Goal: Task Accomplishment & Management: Use online tool/utility

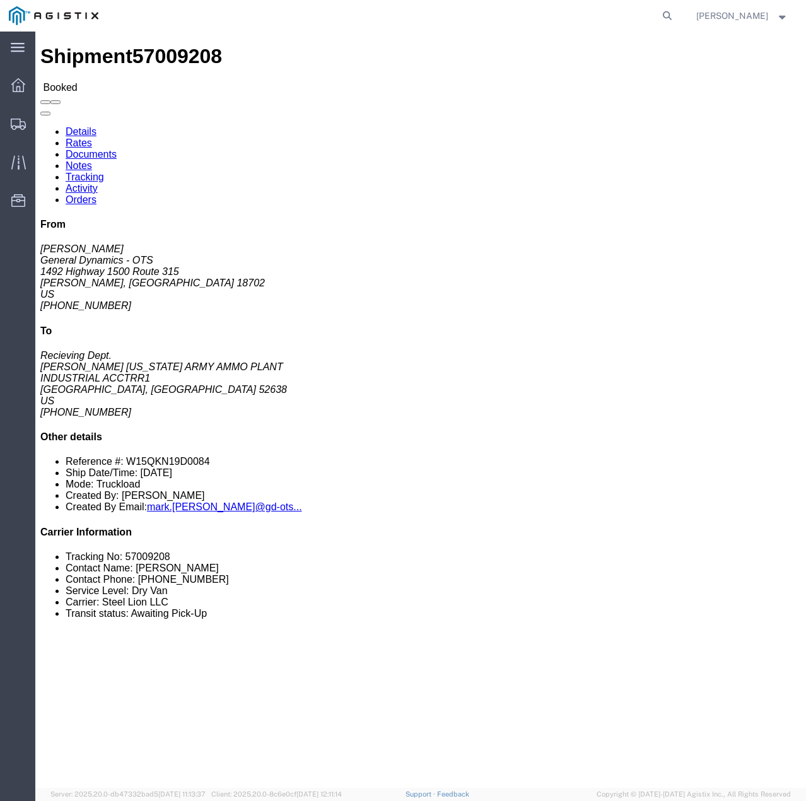
click link "Tracking"
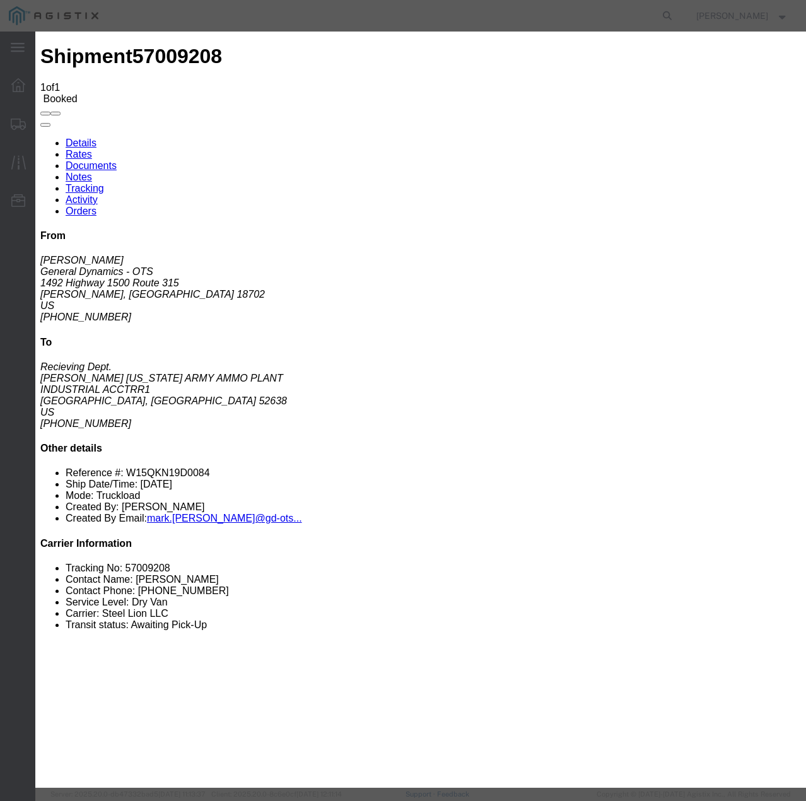
type input "[DATE]"
type input "4:00 PM"
select select "INTRANST"
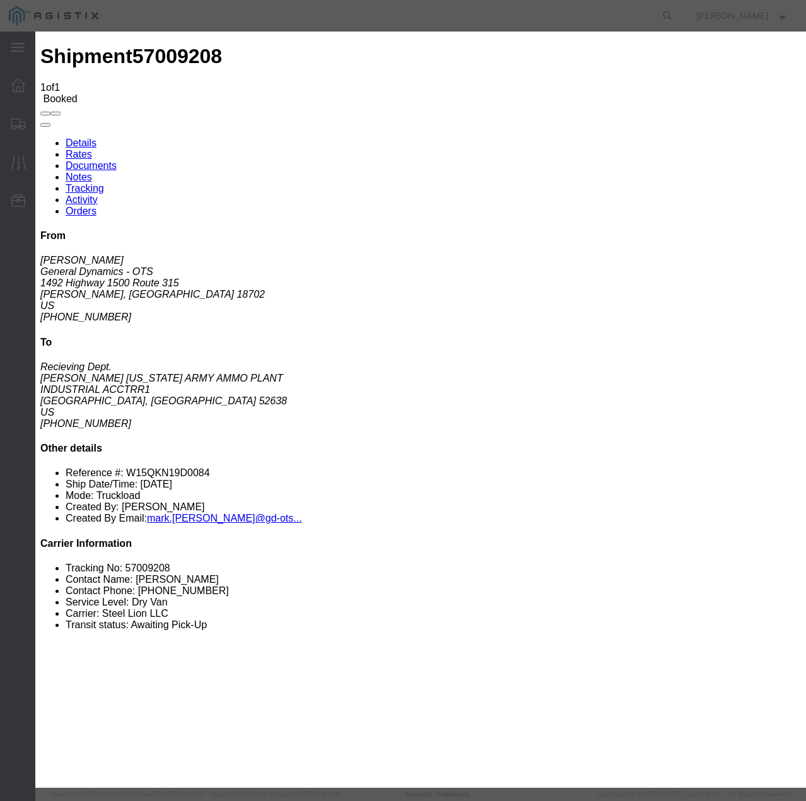
select select "22873"
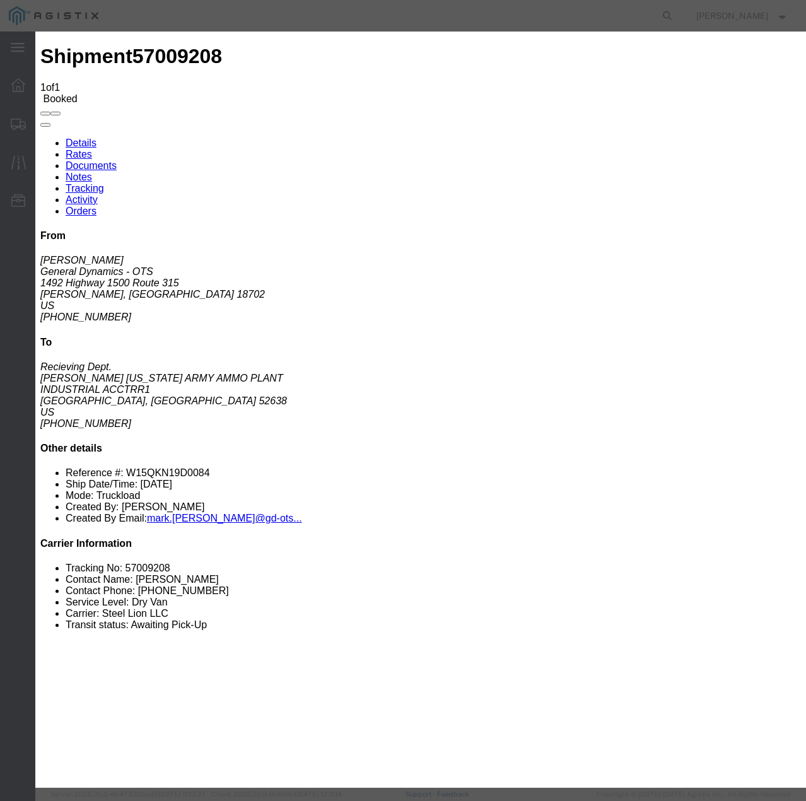
select select "TL"
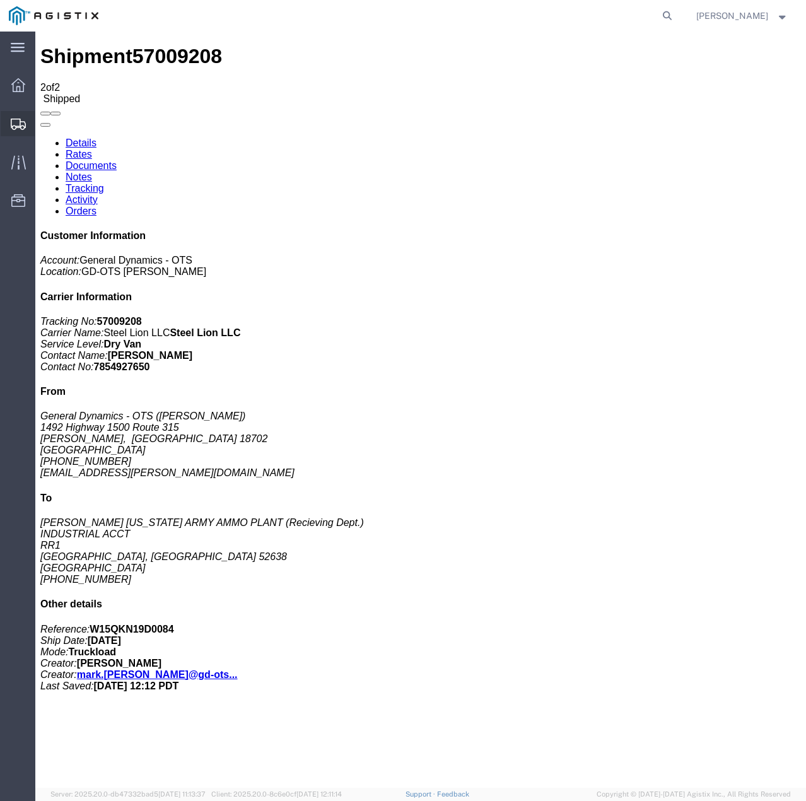
click at [15, 123] on icon at bounding box center [18, 124] width 15 height 11
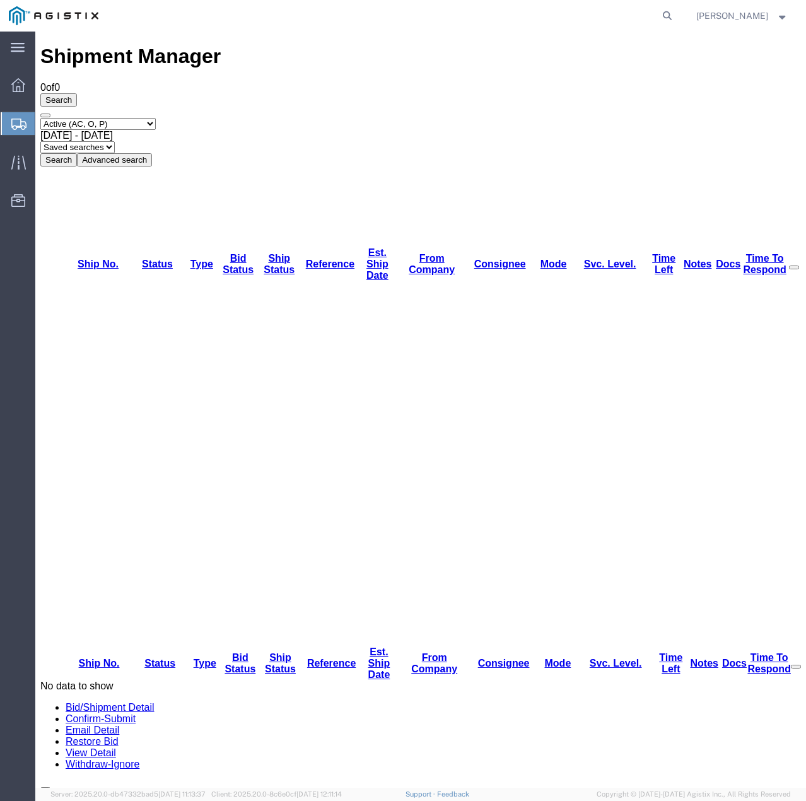
click at [151, 118] on select "Select status Active (AC, O, P) All Approved Awaiting Confirmation (AC) Booked …" at bounding box center [97, 124] width 115 height 12
select select "ALL"
click at [40, 118] on select "Select status Active (AC, O, P) All Approved Awaiting Confirmation (AC) Booked …" at bounding box center [97, 124] width 115 height 12
click at [77, 153] on button "Search" at bounding box center [58, 159] width 37 height 13
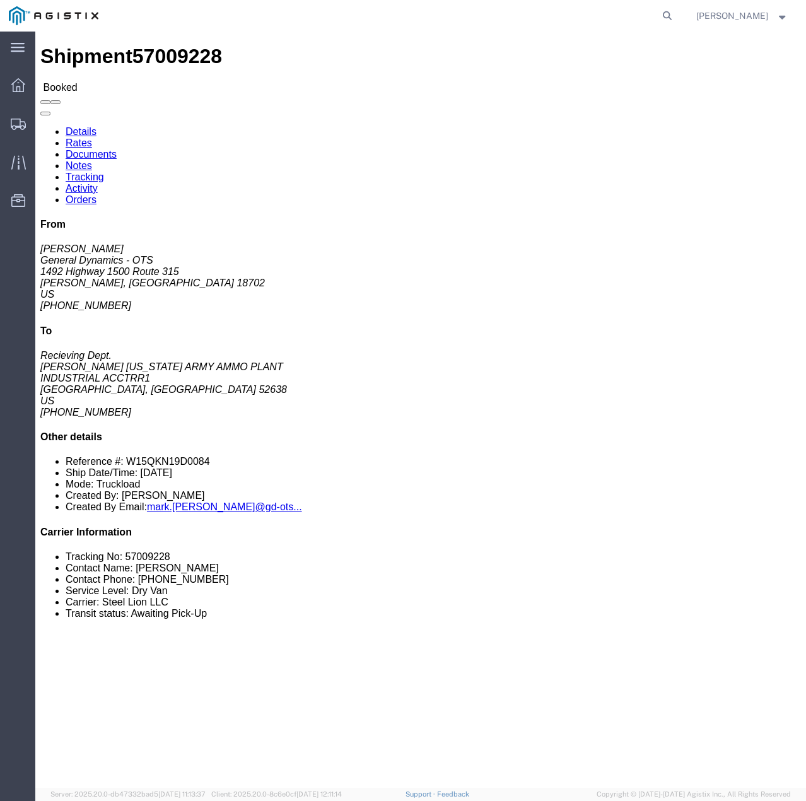
click link "Tracking"
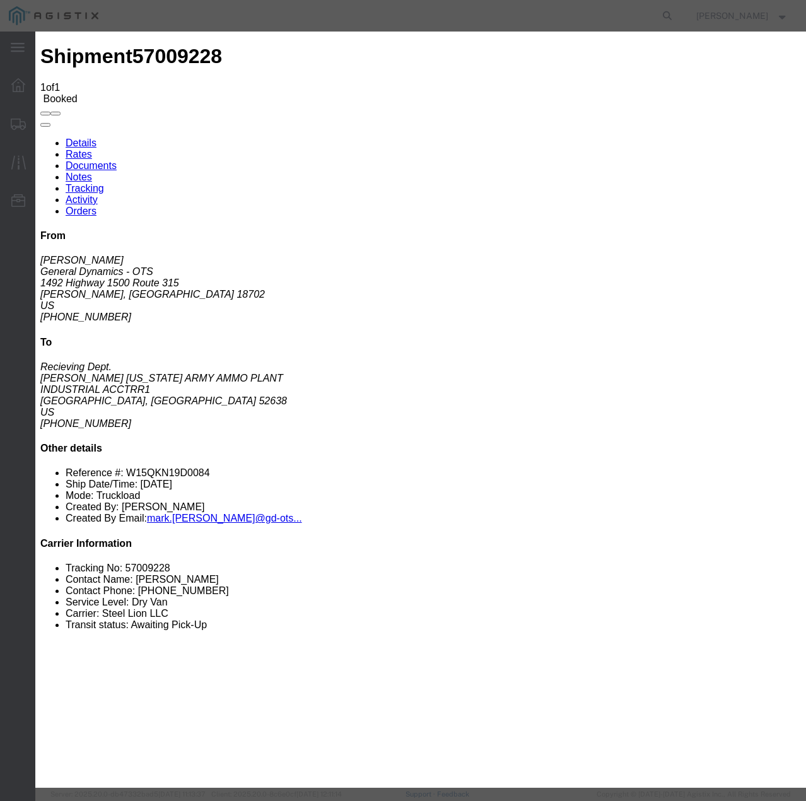
type input "[DATE]"
type input "4:00 PM"
select select "INTRANST"
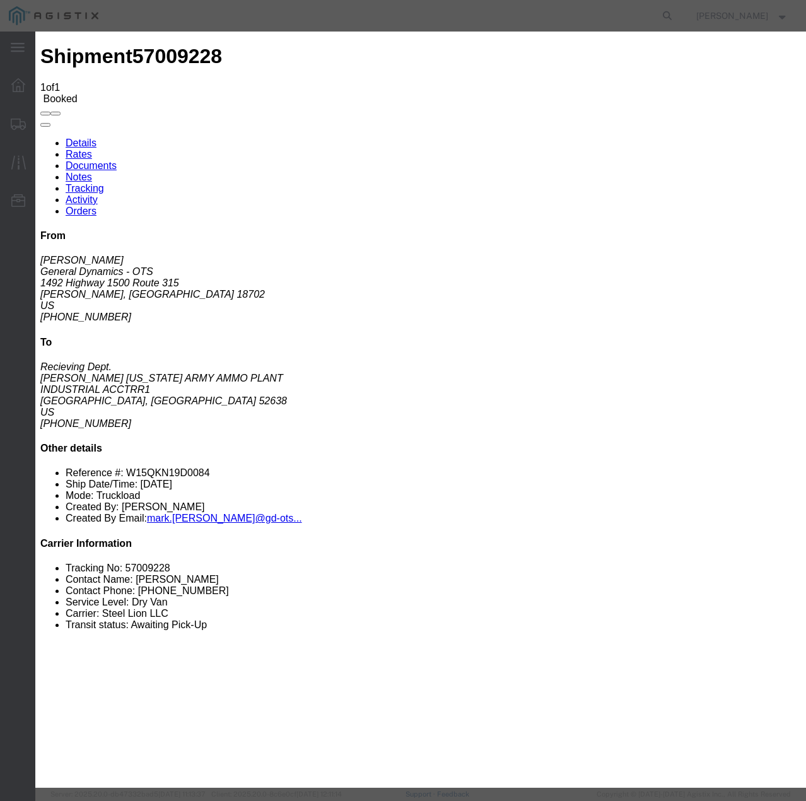
select select "22873"
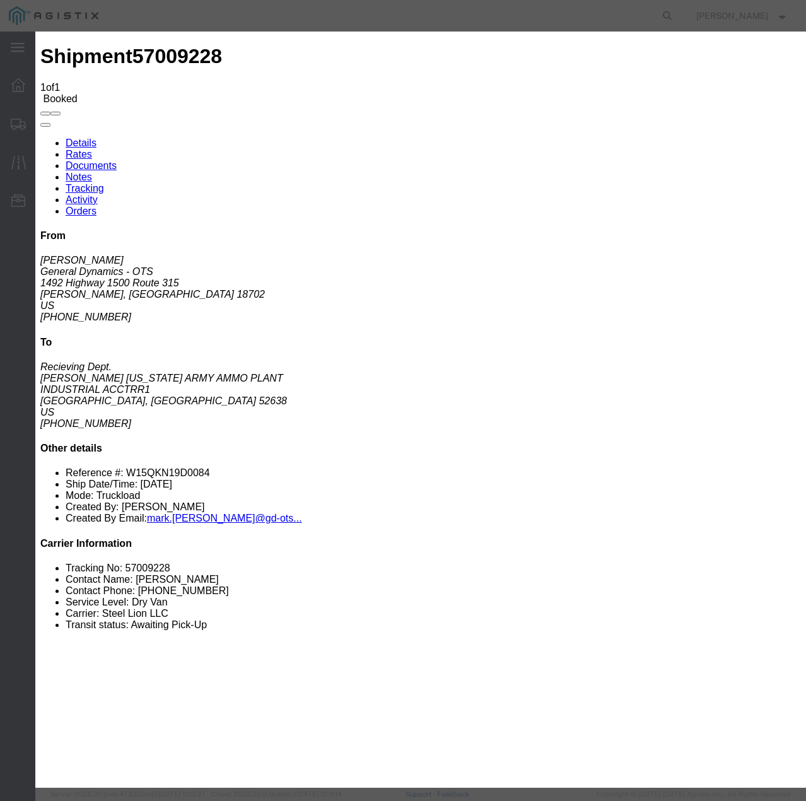
select select "TL"
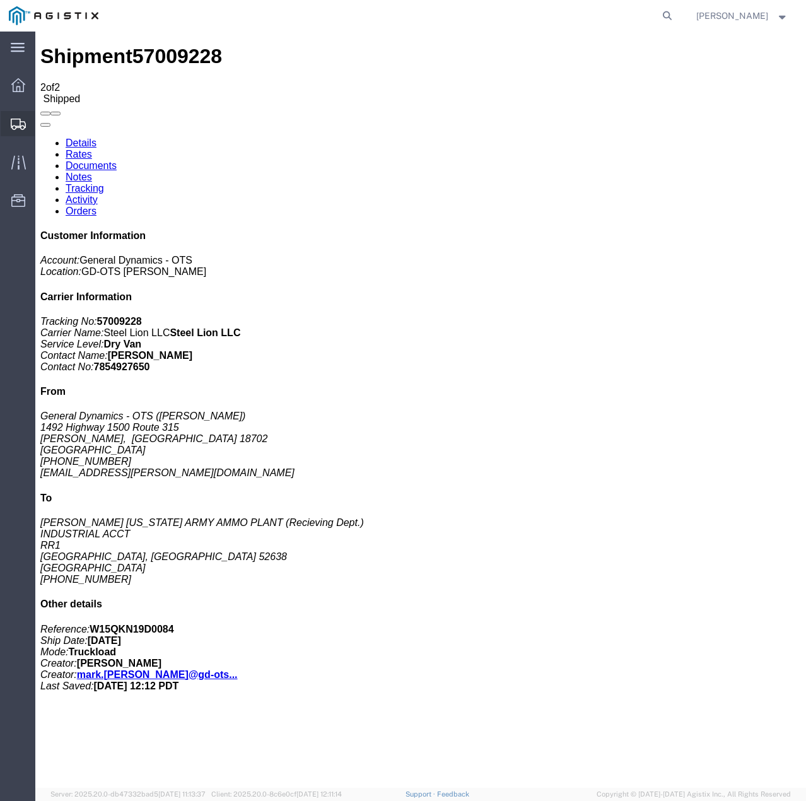
click at [18, 126] on icon at bounding box center [18, 124] width 15 height 11
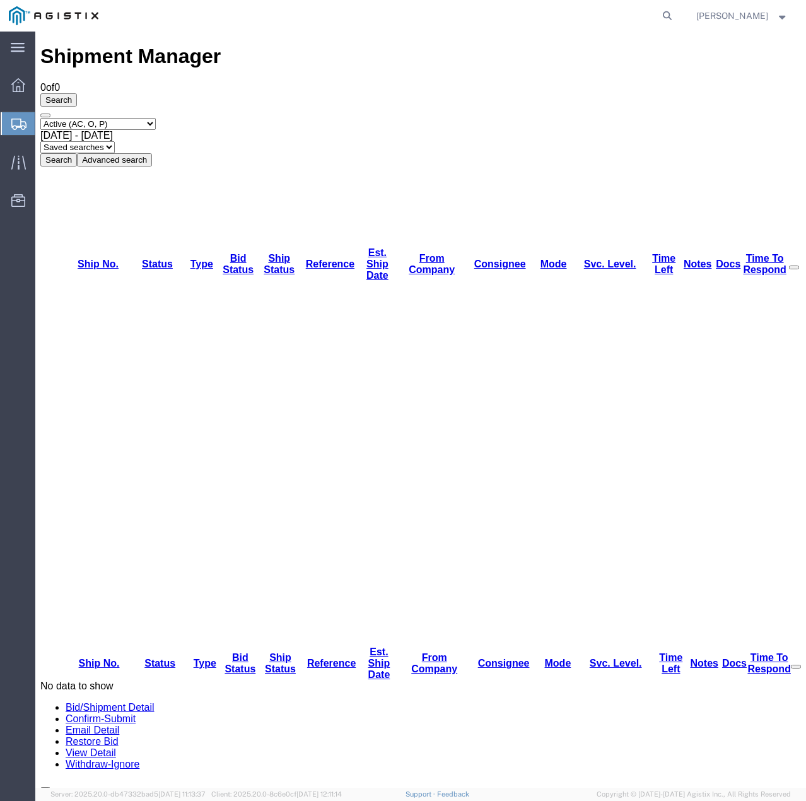
click at [156, 118] on select "Select status Active (AC, O, P) All Approved Awaiting Confirmation (AC) Booked …" at bounding box center [97, 124] width 115 height 12
select select "ALL"
click at [40, 118] on select "Select status Active (AC, O, P) All Approved Awaiting Confirmation (AC) Booked …" at bounding box center [97, 124] width 115 height 12
click at [77, 153] on button "Search" at bounding box center [58, 159] width 37 height 13
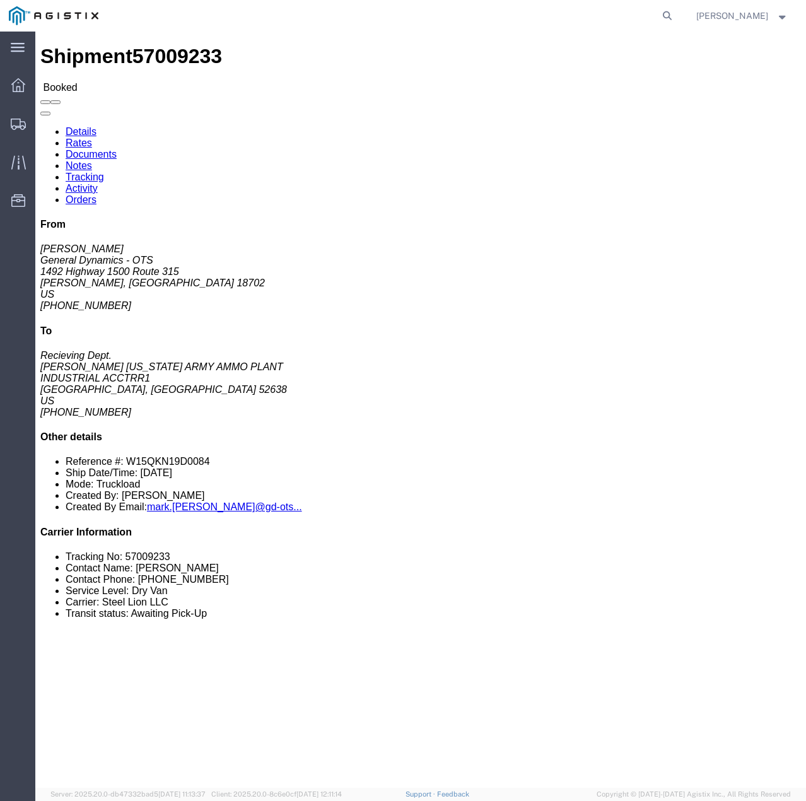
click link "Tracking"
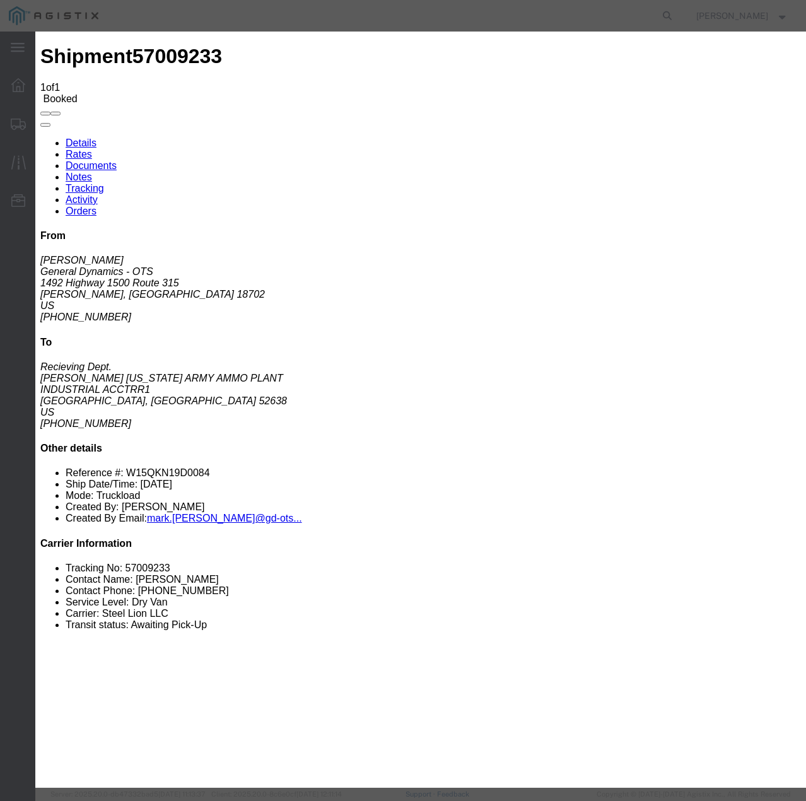
type input "[DATE]"
type input "4:00 PM"
select select "INTRANST"
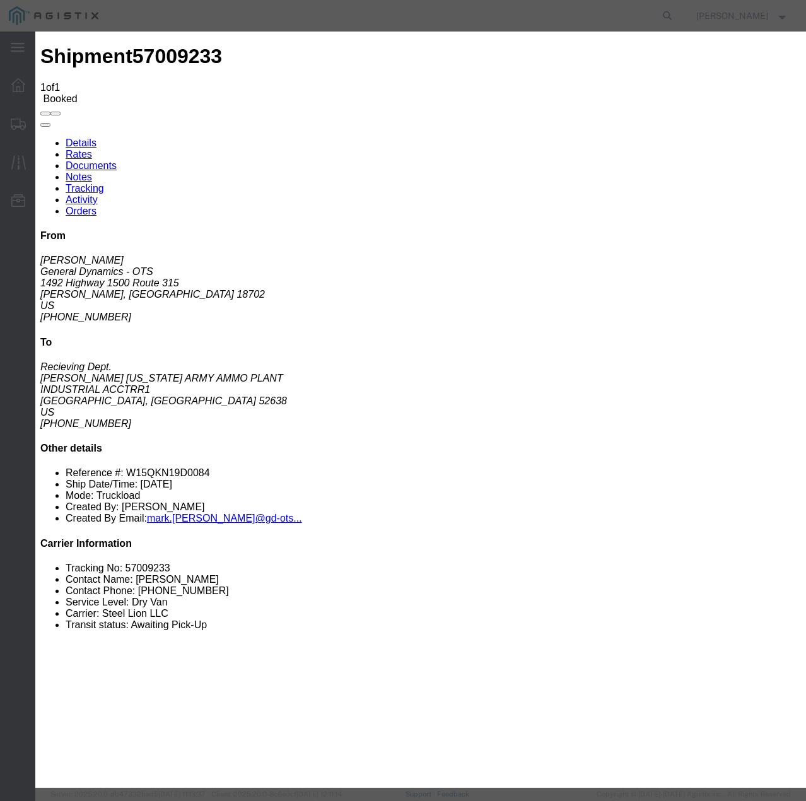
select select "22873"
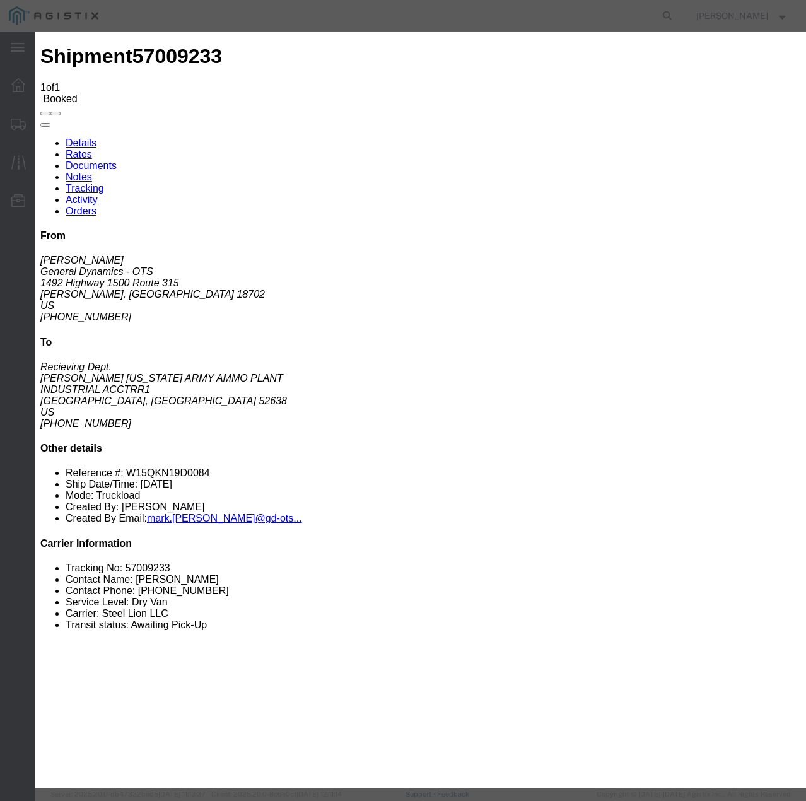
select select "TL"
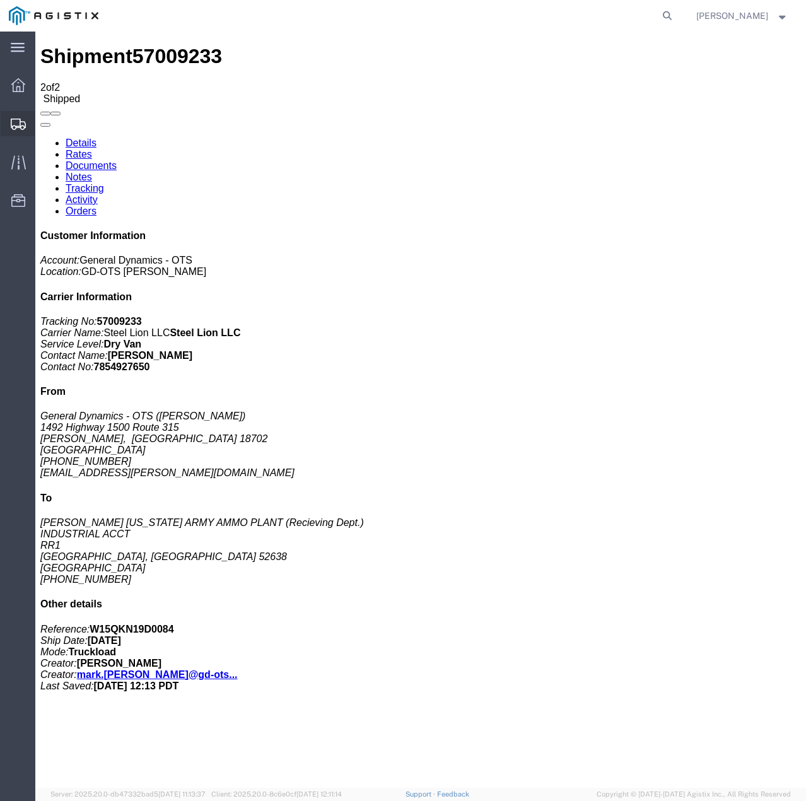
click at [13, 123] on icon at bounding box center [18, 124] width 15 height 11
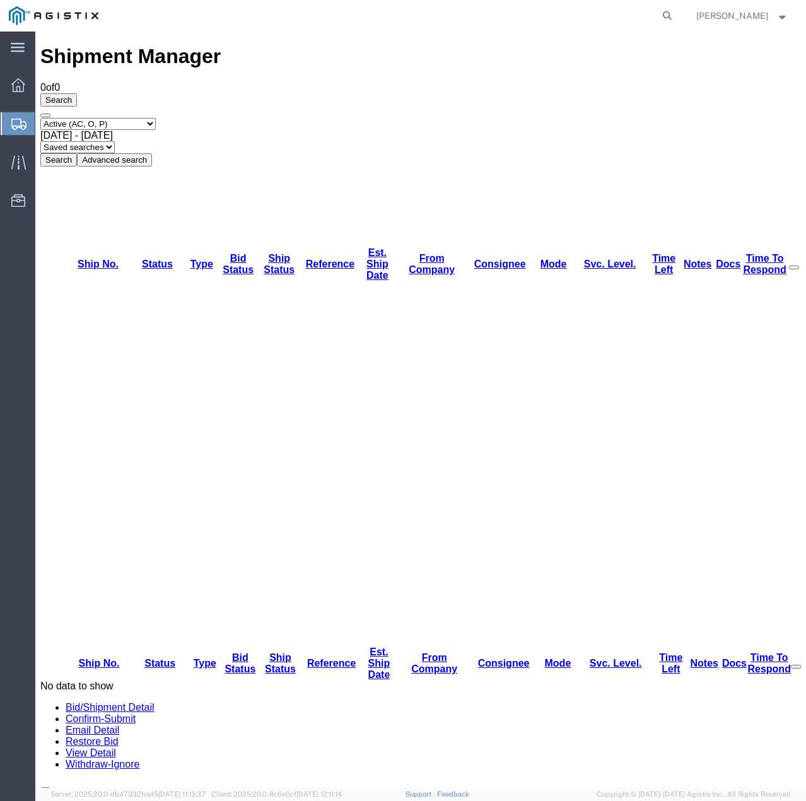
click at [154, 118] on select "Select status Active (AC, O, P) All Approved Awaiting Confirmation (AC) Booked …" at bounding box center [97, 124] width 115 height 12
select select "ALL"
click at [40, 118] on select "Select status Active (AC, O, P) All Approved Awaiting Confirmation (AC) Booked …" at bounding box center [97, 124] width 115 height 12
click at [77, 153] on button "Search" at bounding box center [58, 159] width 37 height 13
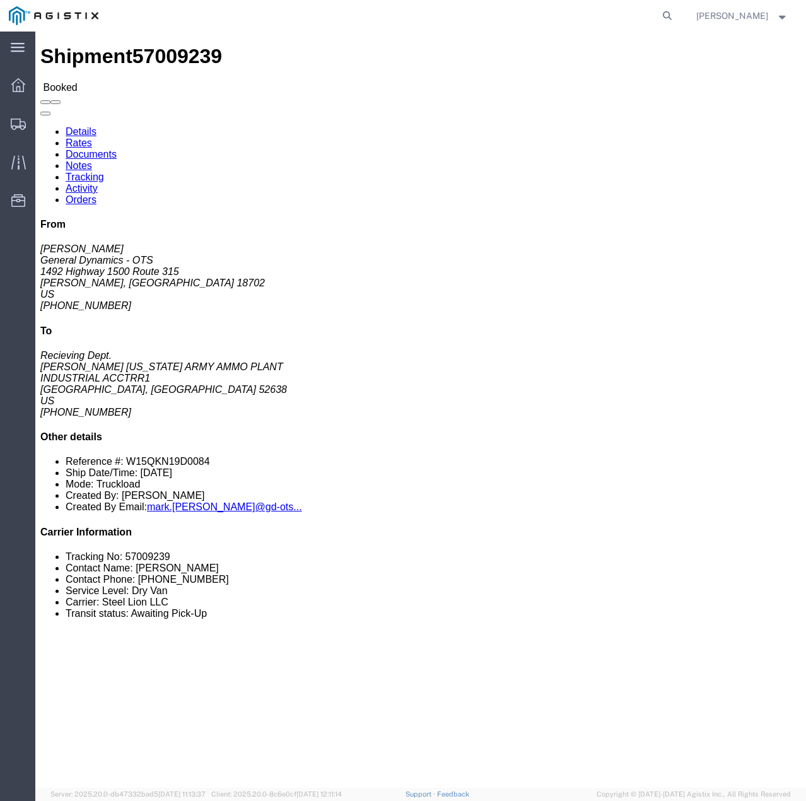
click link "Tracking"
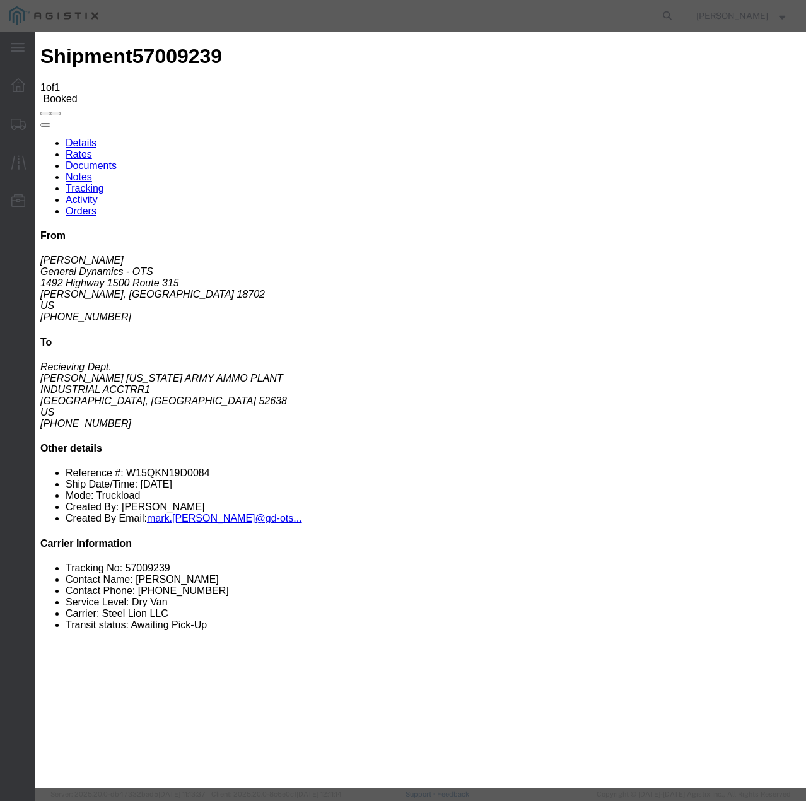
type input "[DATE]"
type input "4:00 PM"
select select "INTRANST"
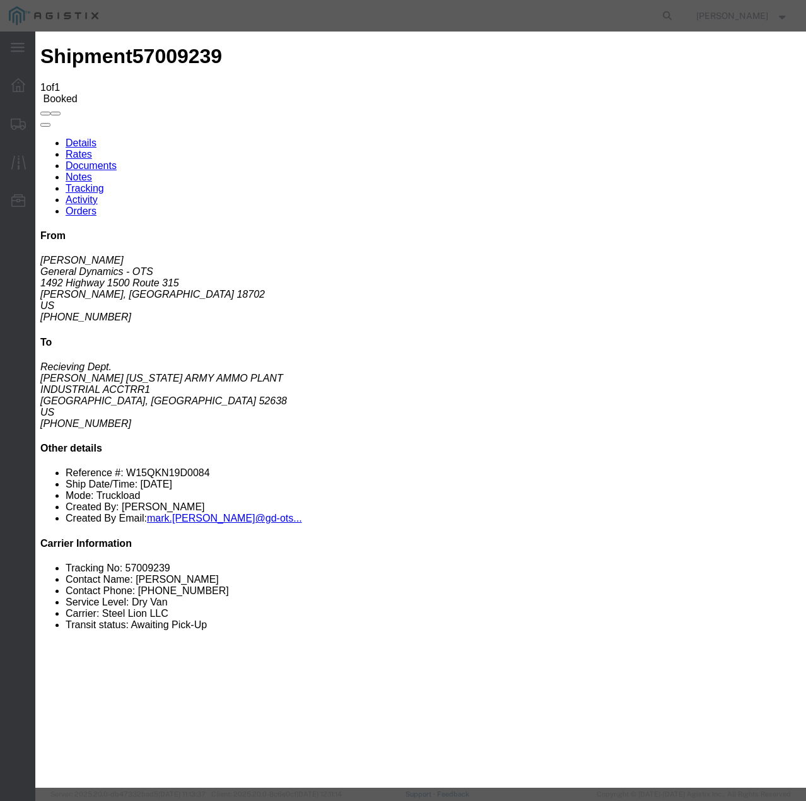
select select "22873"
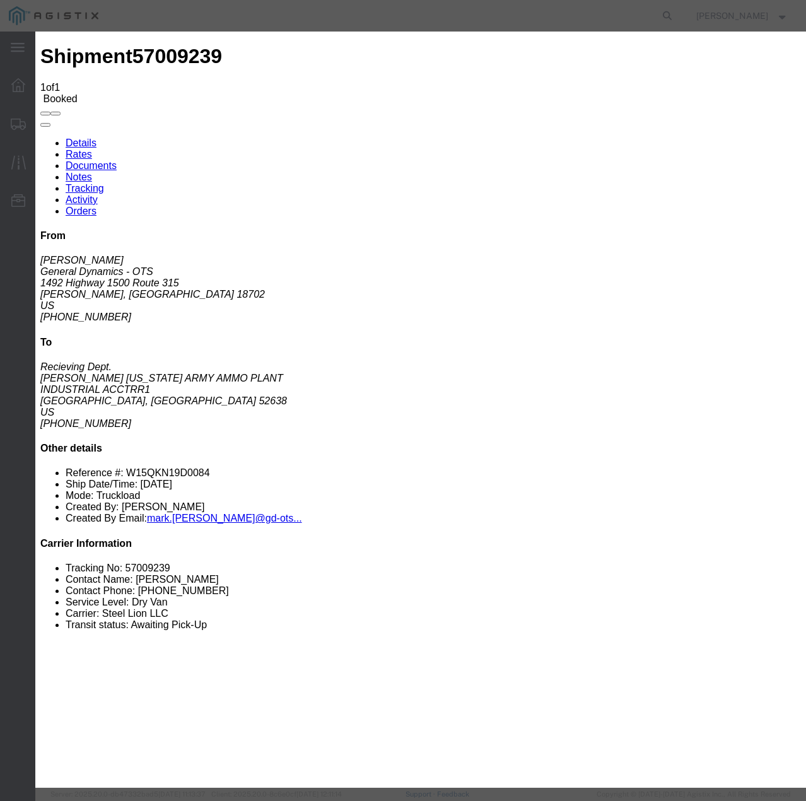
select select "TL"
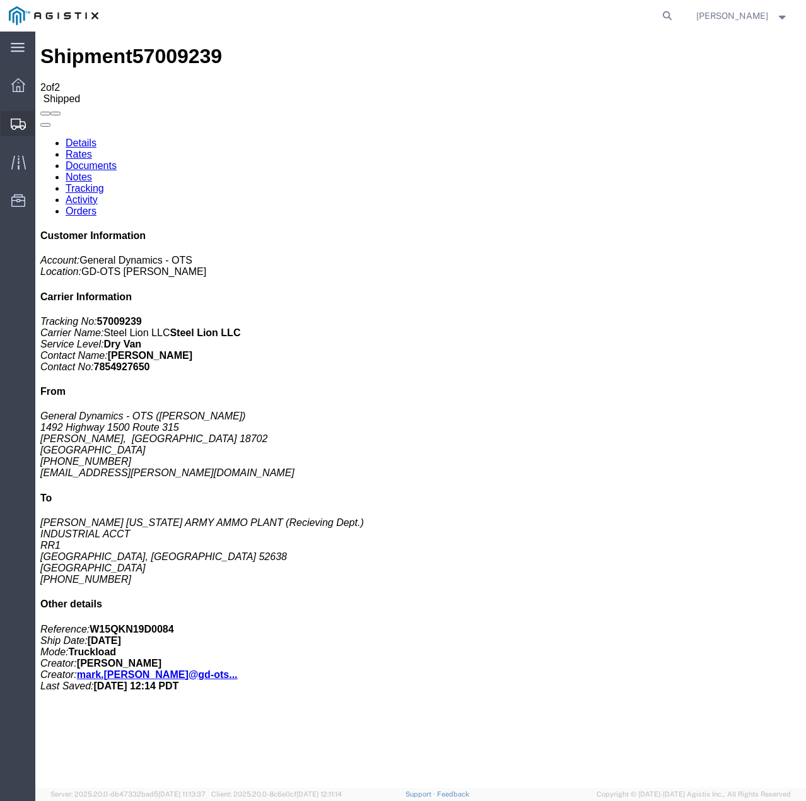
click at [16, 123] on icon at bounding box center [18, 124] width 15 height 11
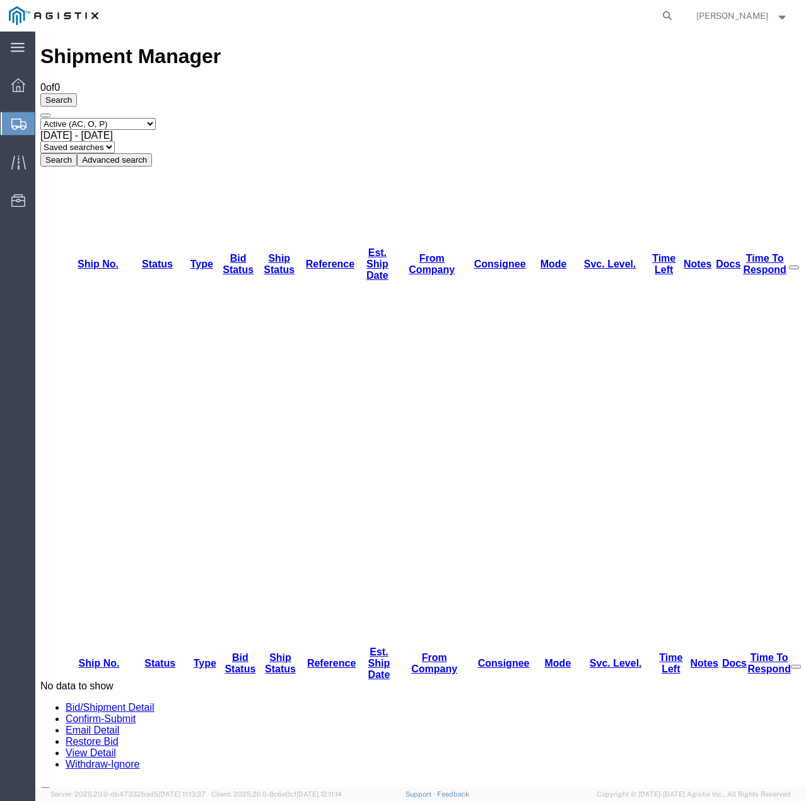
click at [156, 118] on select "Select status Active (AC, O, P) All Approved Awaiting Confirmation (AC) Booked …" at bounding box center [97, 124] width 115 height 12
select select "ALL"
click at [40, 118] on select "Select status Active (AC, O, P) All Approved Awaiting Confirmation (AC) Booked …" at bounding box center [97, 124] width 115 height 12
click at [77, 153] on button "Search" at bounding box center [58, 159] width 37 height 13
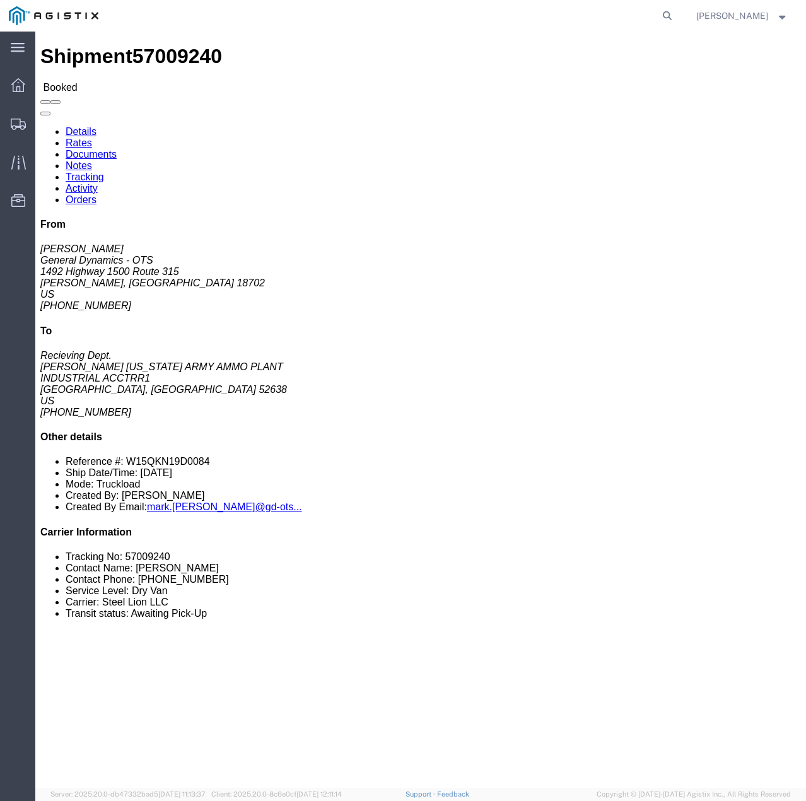
click link "Tracking"
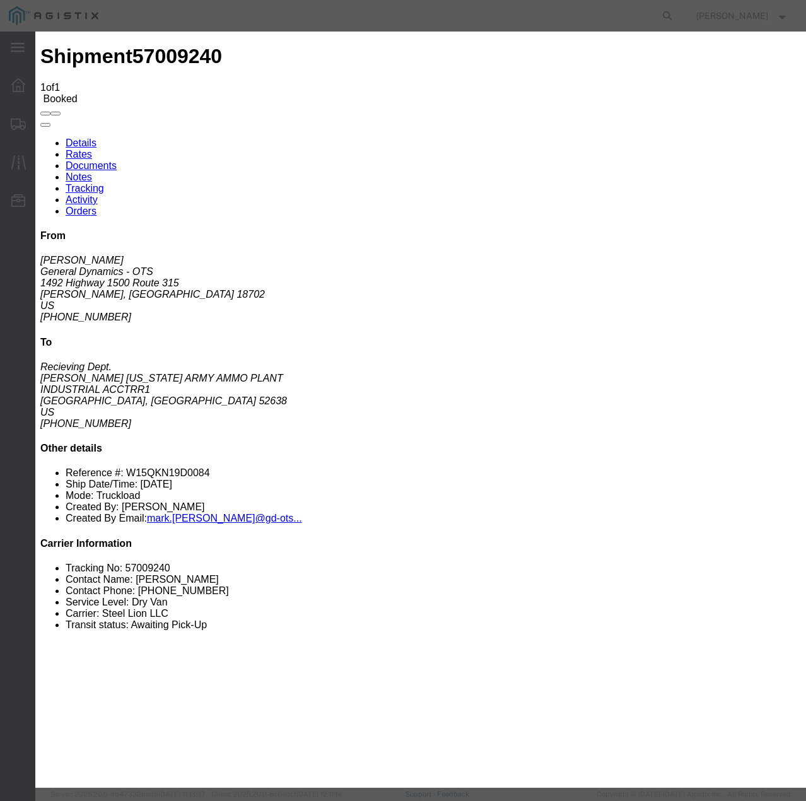
type input "[DATE]"
type input "4:00 PM"
select select "INTRANST"
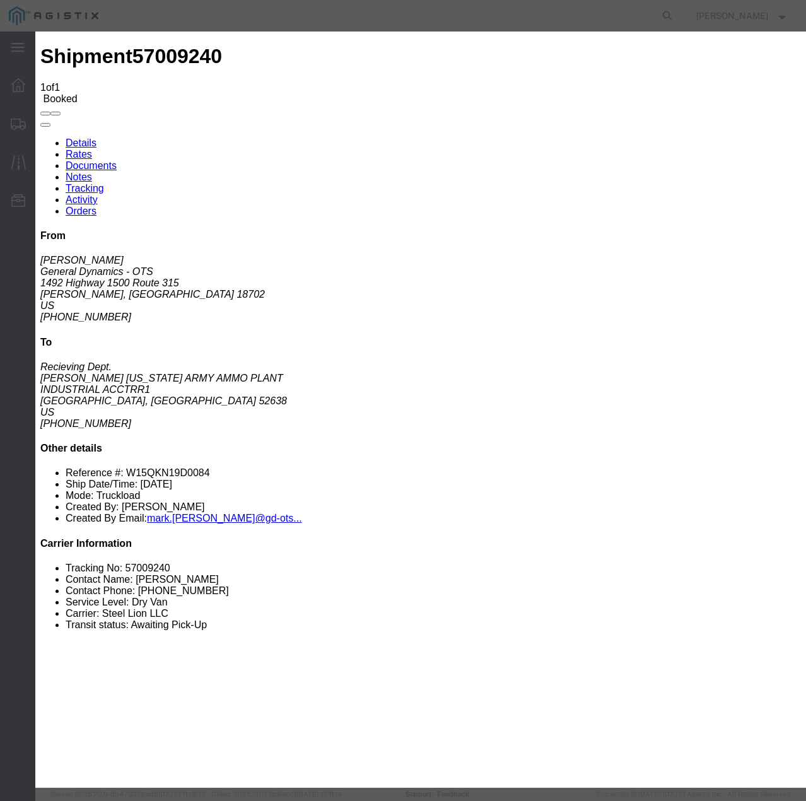
select select "22873"
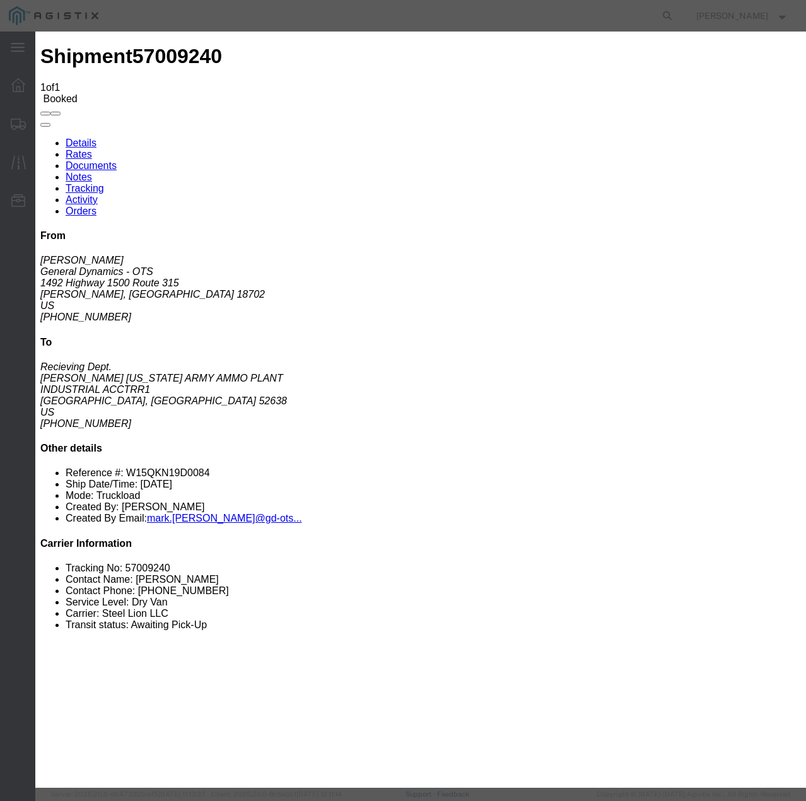
select select "TL"
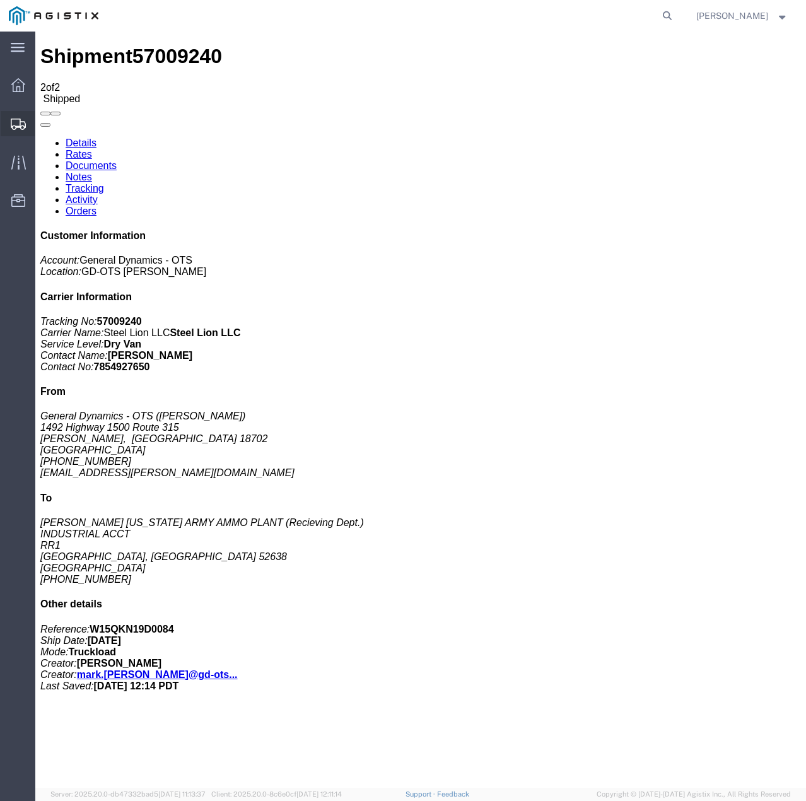
click at [16, 122] on icon at bounding box center [18, 124] width 15 height 11
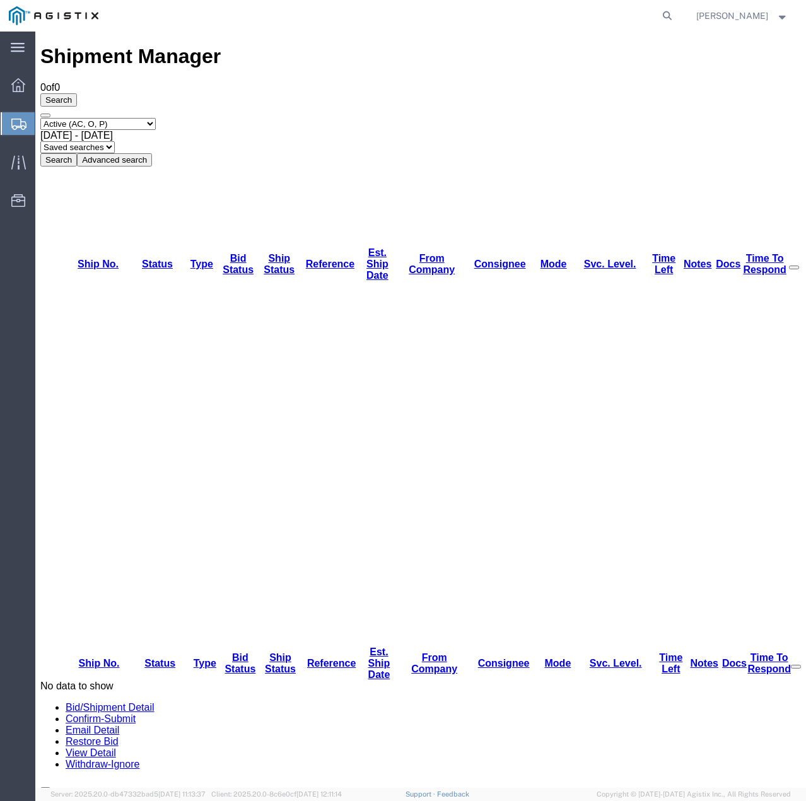
click at [153, 118] on select "Select status Active (AC, O, P) All Approved Awaiting Confirmation (AC) Booked …" at bounding box center [97, 124] width 115 height 12
select select "ALL"
click at [40, 118] on select "Select status Active (AC, O, P) All Approved Awaiting Confirmation (AC) Booked …" at bounding box center [97, 124] width 115 height 12
click at [77, 153] on button "Search" at bounding box center [58, 159] width 37 height 13
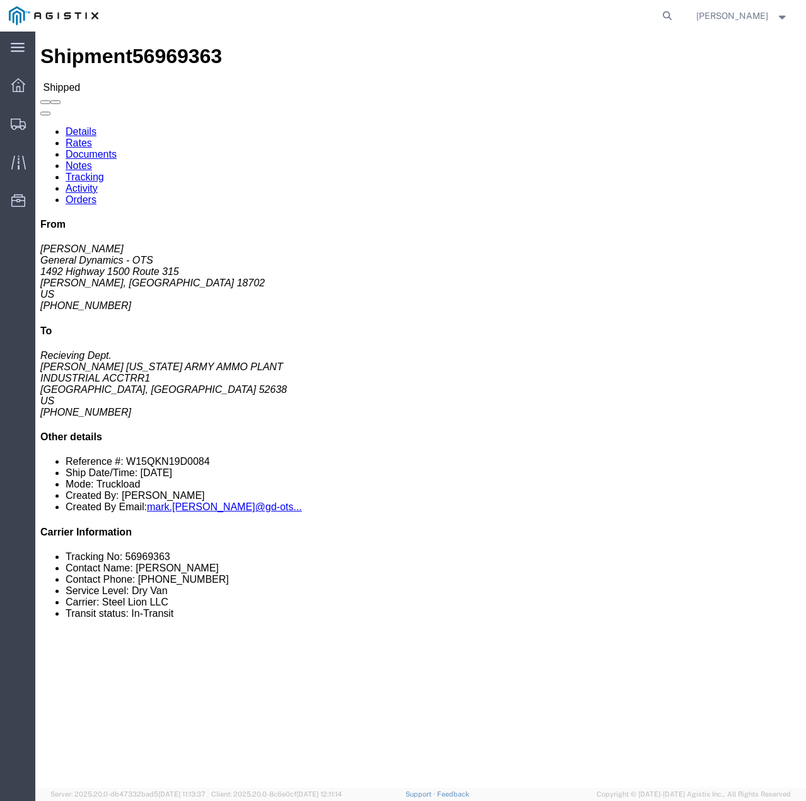
click link "Tracking"
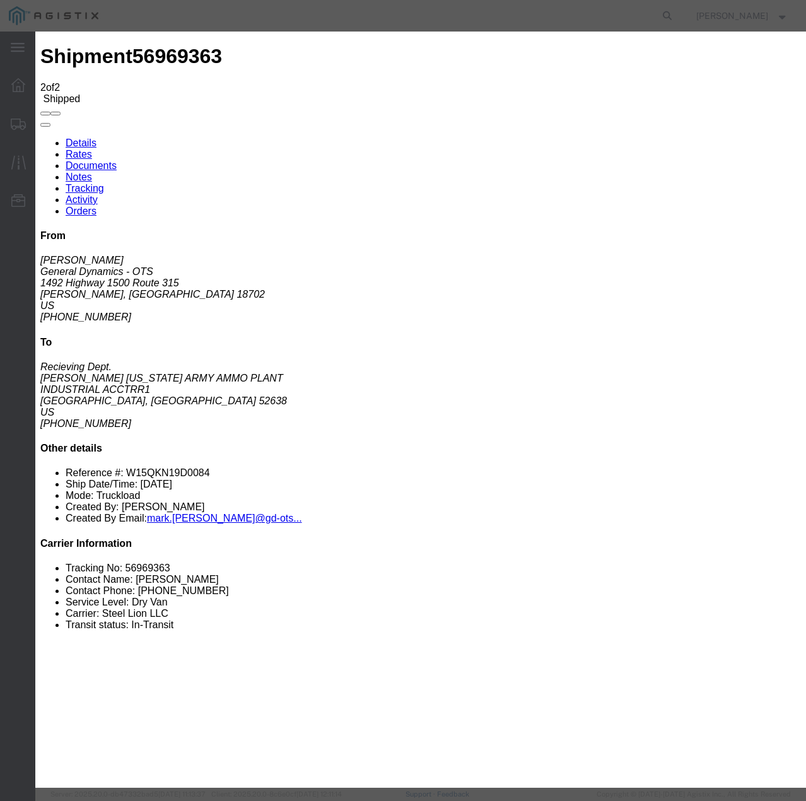
type input "[DATE]"
type input "4:00 PM"
select select "DELIVRED"
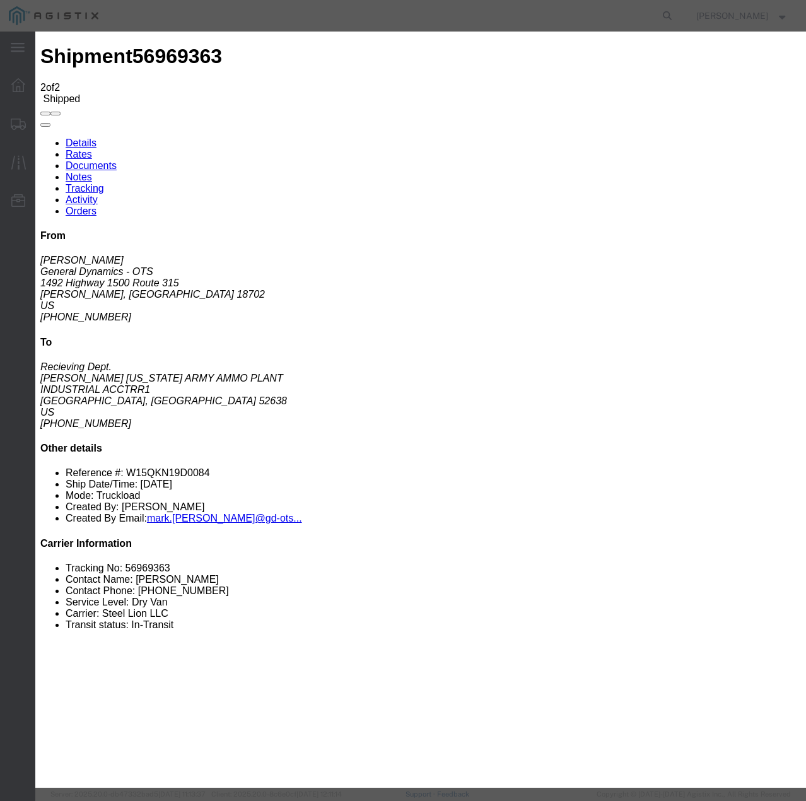
select select "22873"
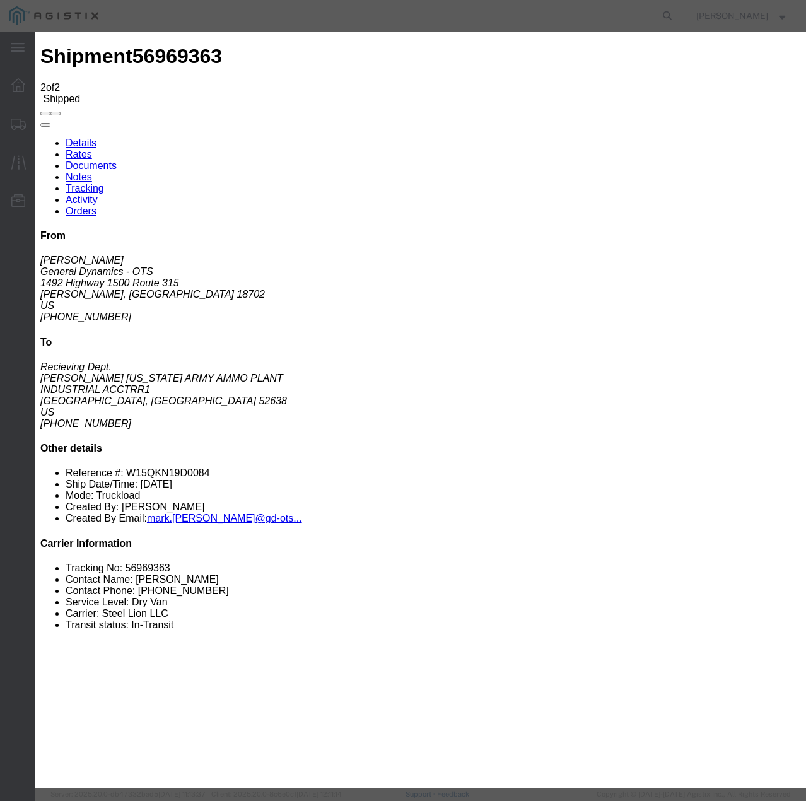
select select "TL"
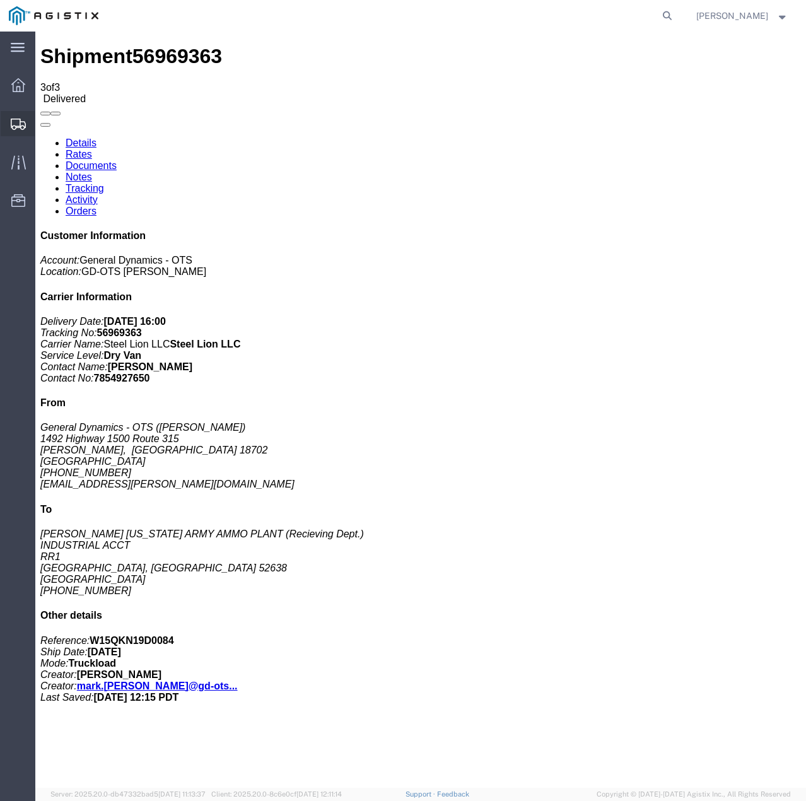
click at [13, 124] on icon at bounding box center [18, 124] width 15 height 11
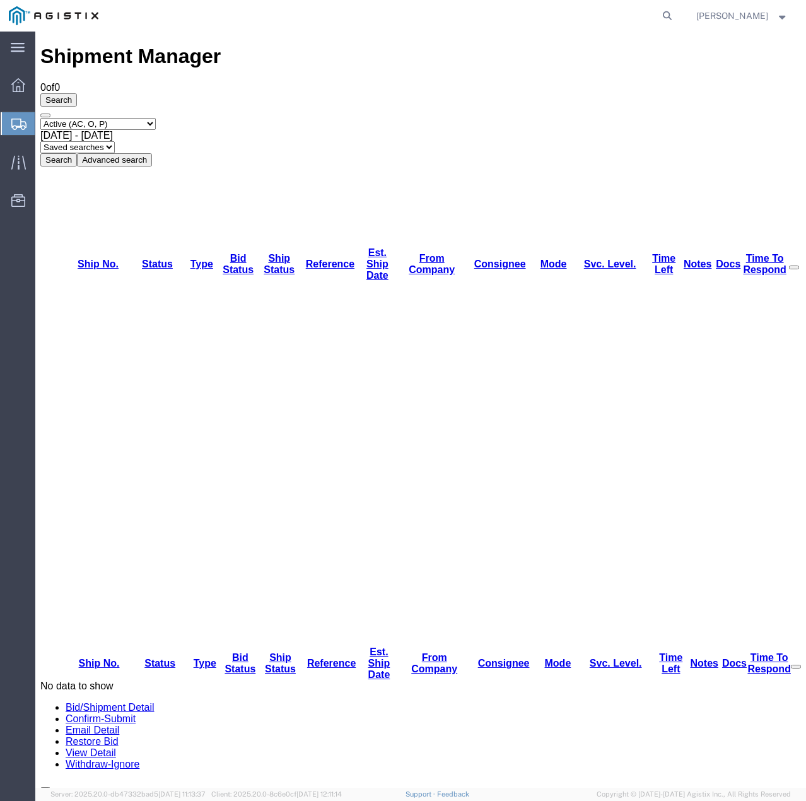
click at [145, 118] on select "Select status Active (AC, O, P) All Approved Awaiting Confirmation (AC) Booked …" at bounding box center [97, 124] width 115 height 12
select select "ALL"
click at [40, 118] on select "Select status Active (AC, O, P) All Approved Awaiting Confirmation (AC) Booked …" at bounding box center [97, 124] width 115 height 12
click at [77, 153] on button "Search" at bounding box center [58, 159] width 37 height 13
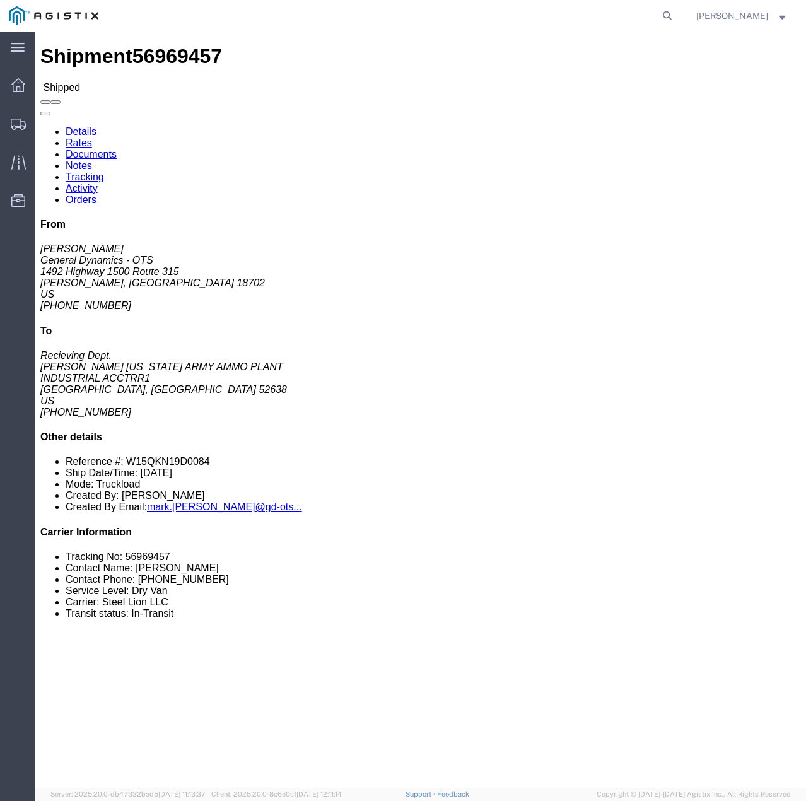
click link "Tracking"
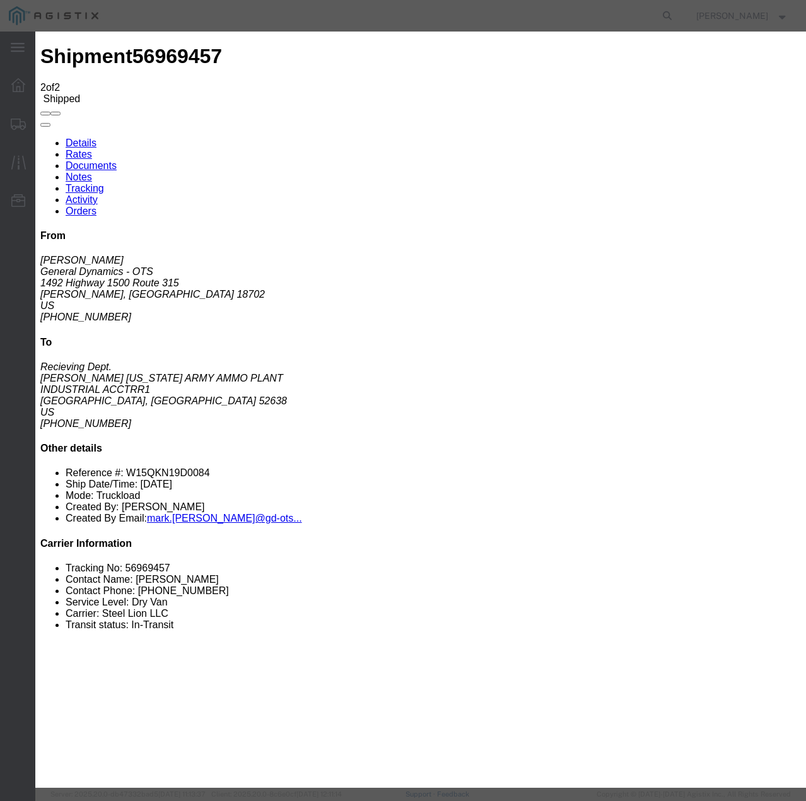
type input "[DATE]"
type input "4:00 PM"
select select "DELIVRED"
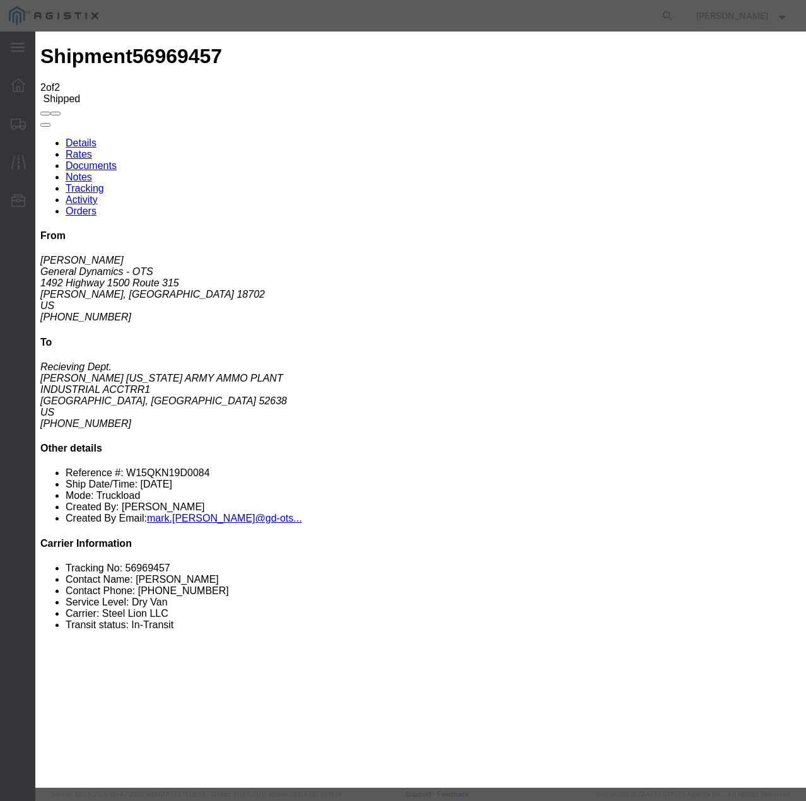
select select "22873"
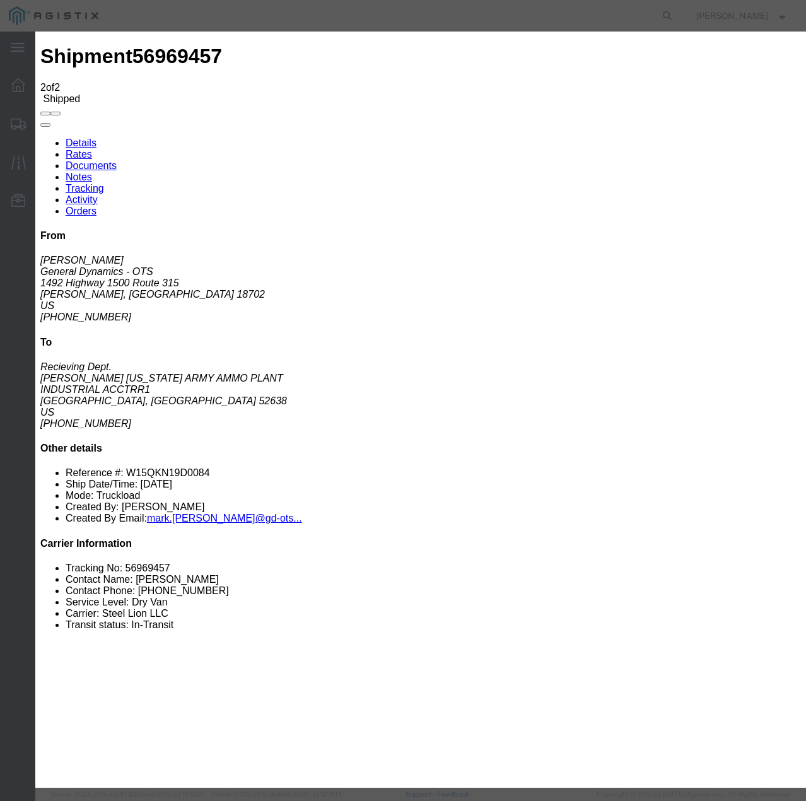
select select "TL"
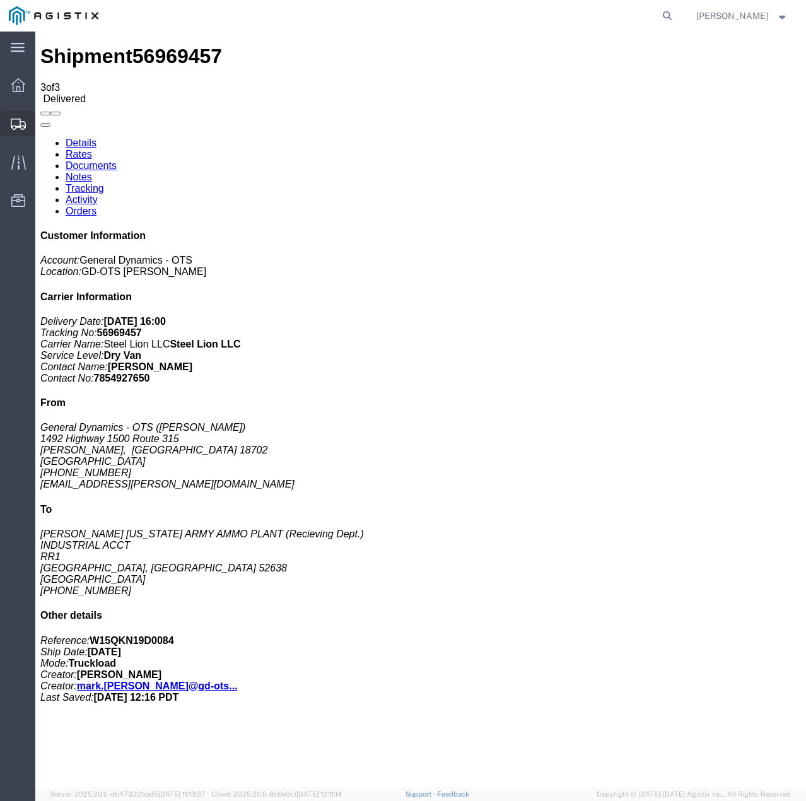
click at [18, 122] on icon at bounding box center [18, 124] width 15 height 11
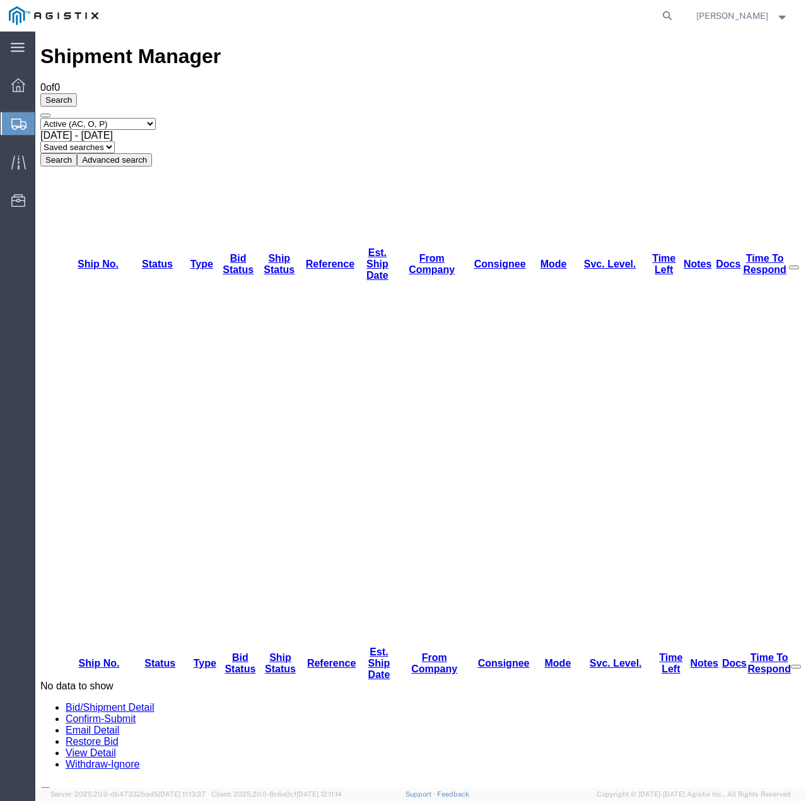
click at [156, 118] on select "Select status Active (AC, O, P) All Approved Awaiting Confirmation (AC) Booked …" at bounding box center [97, 124] width 115 height 12
select select "ALL"
click at [40, 118] on select "Select status Active (AC, O, P) All Approved Awaiting Confirmation (AC) Booked …" at bounding box center [97, 124] width 115 height 12
click at [77, 153] on button "Search" at bounding box center [58, 159] width 37 height 13
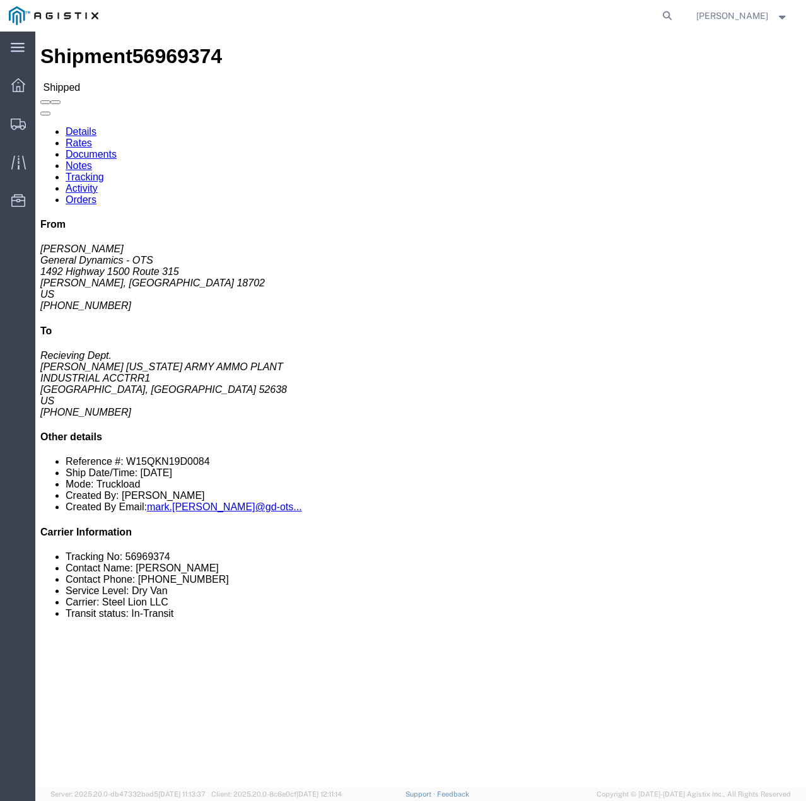
click link "Tracking"
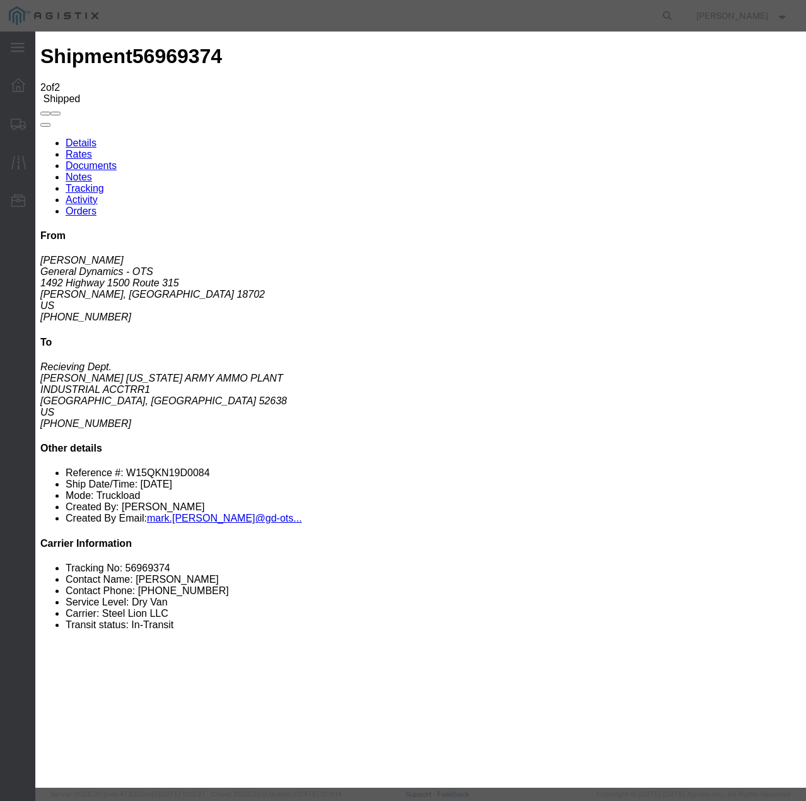
type input "[DATE]"
type input "4:00 PM"
select select "DELIVRED"
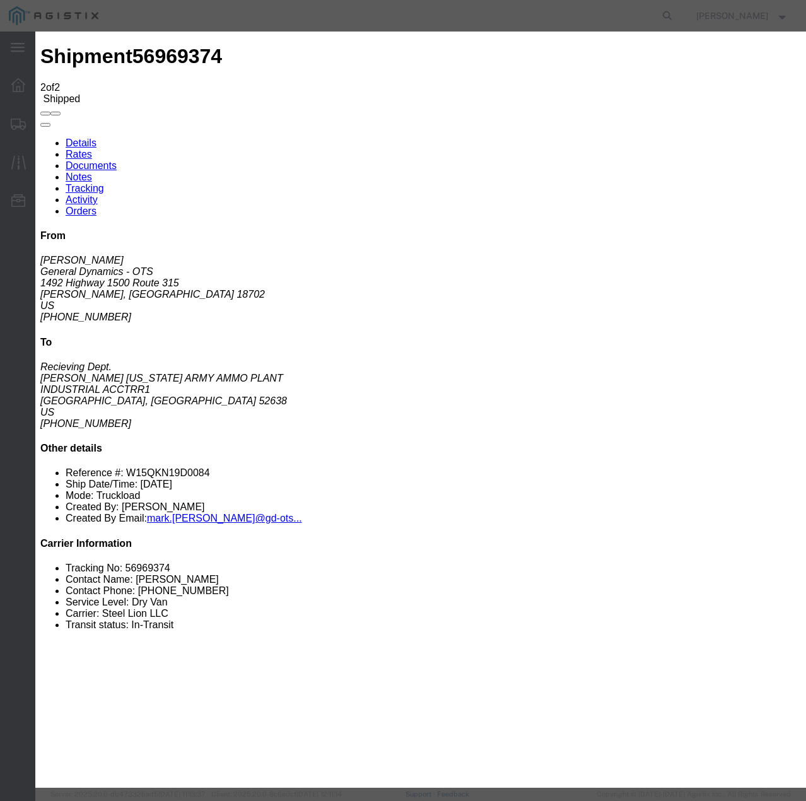
select select "22873"
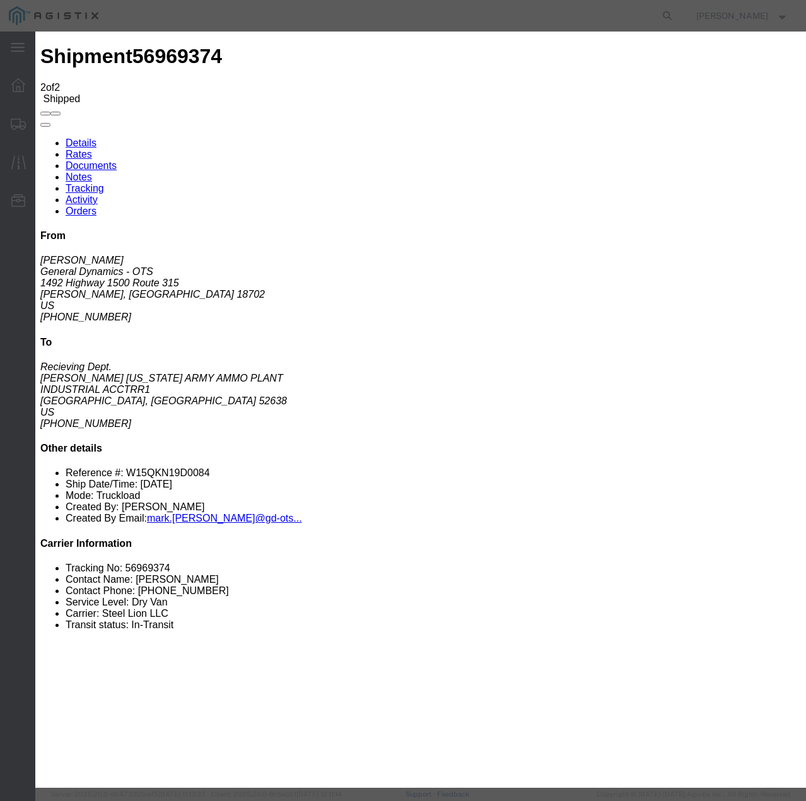
select select "TL"
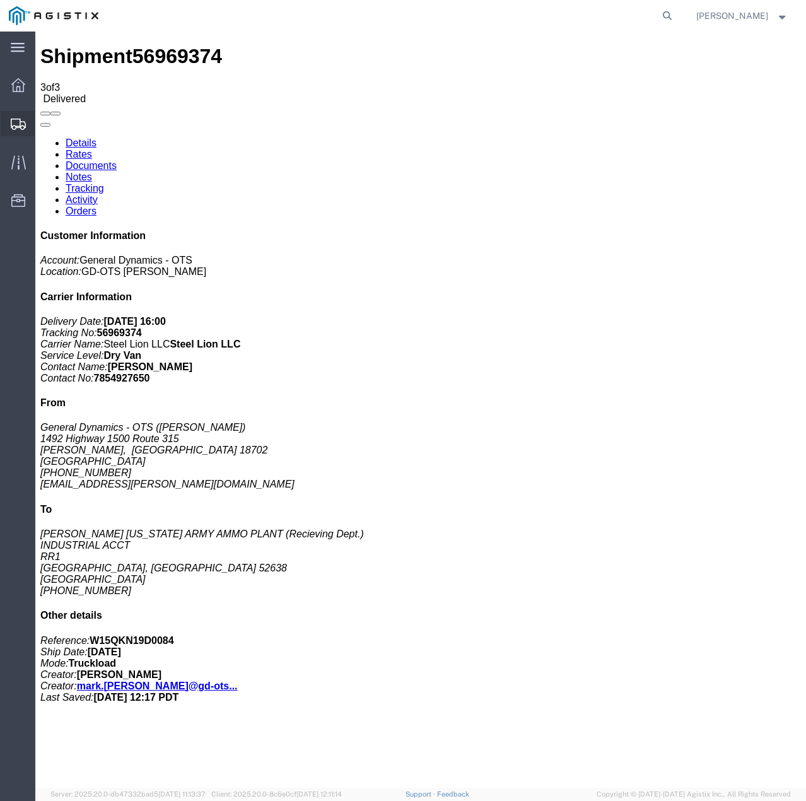
click at [18, 119] on icon at bounding box center [18, 124] width 15 height 11
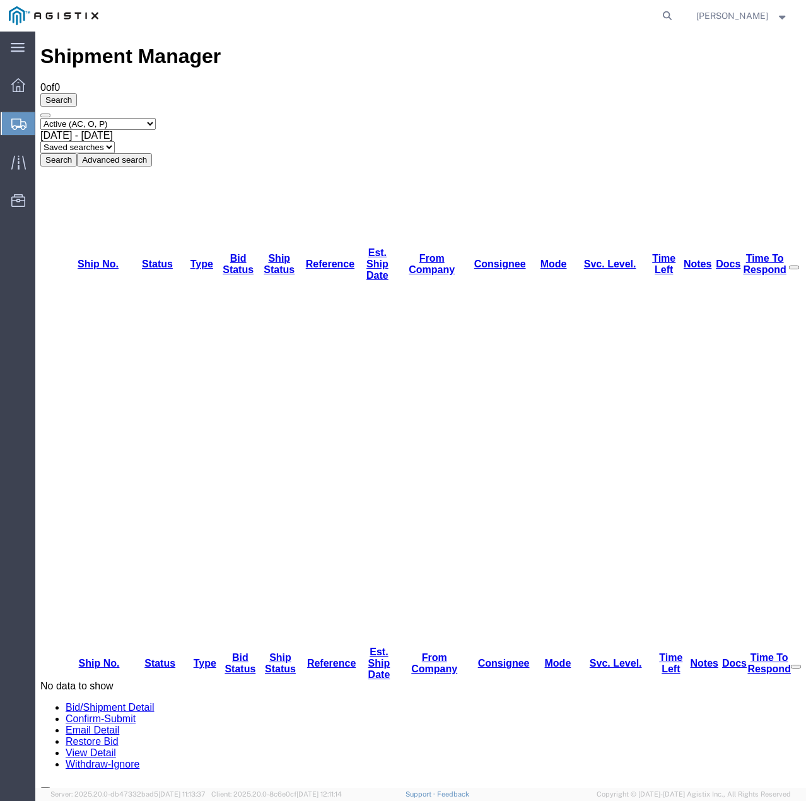
click at [138, 118] on select "Select status Active (AC, O, P) All Approved Awaiting Confirmation (AC) Booked …" at bounding box center [97, 124] width 115 height 12
select select "ALL"
click at [40, 118] on select "Select status Active (AC, O, P) All Approved Awaiting Confirmation (AC) Booked …" at bounding box center [97, 124] width 115 height 12
click at [77, 153] on button "Search" at bounding box center [58, 159] width 37 height 13
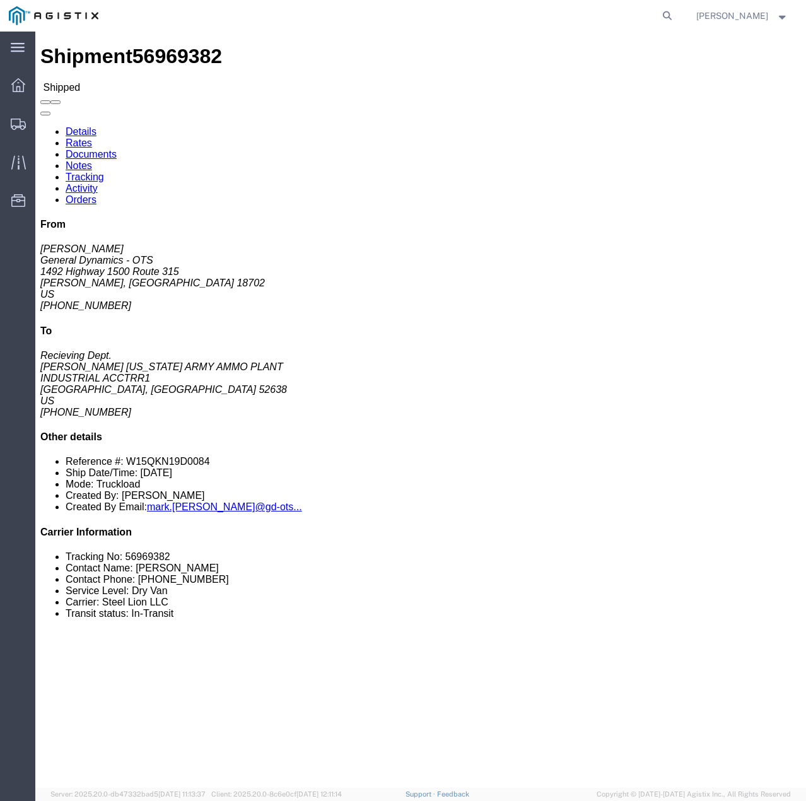
click link "Tracking"
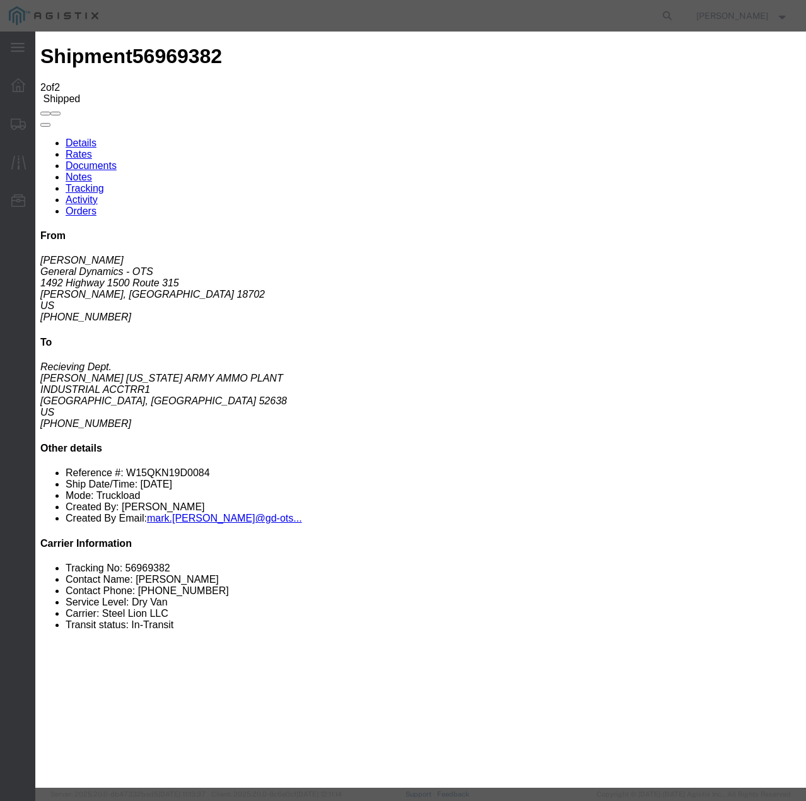
type input "[DATE]"
type input "4:00 PM"
select select "DELIVRED"
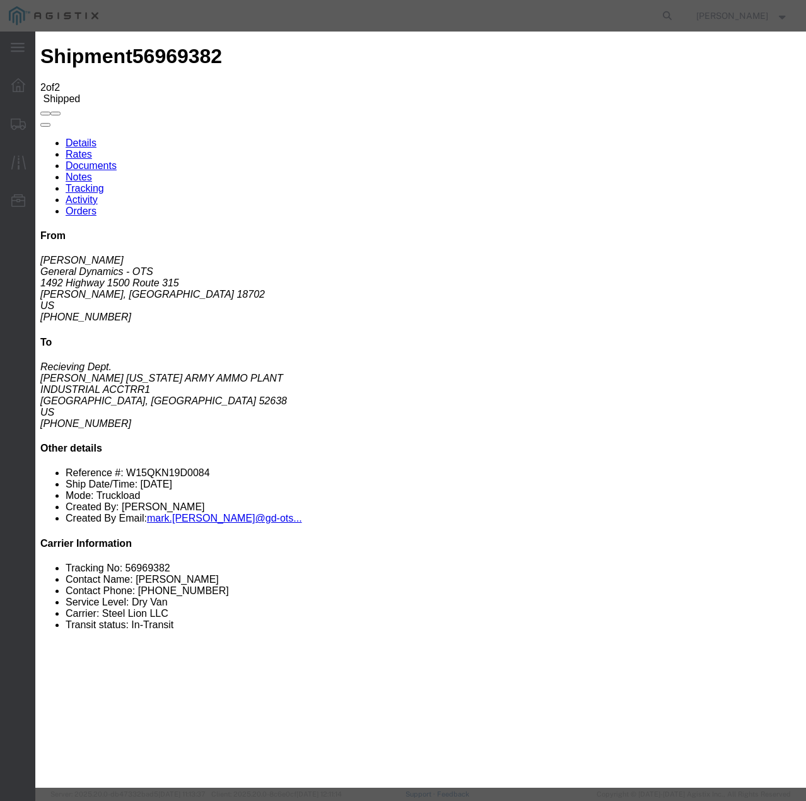
select select "22873"
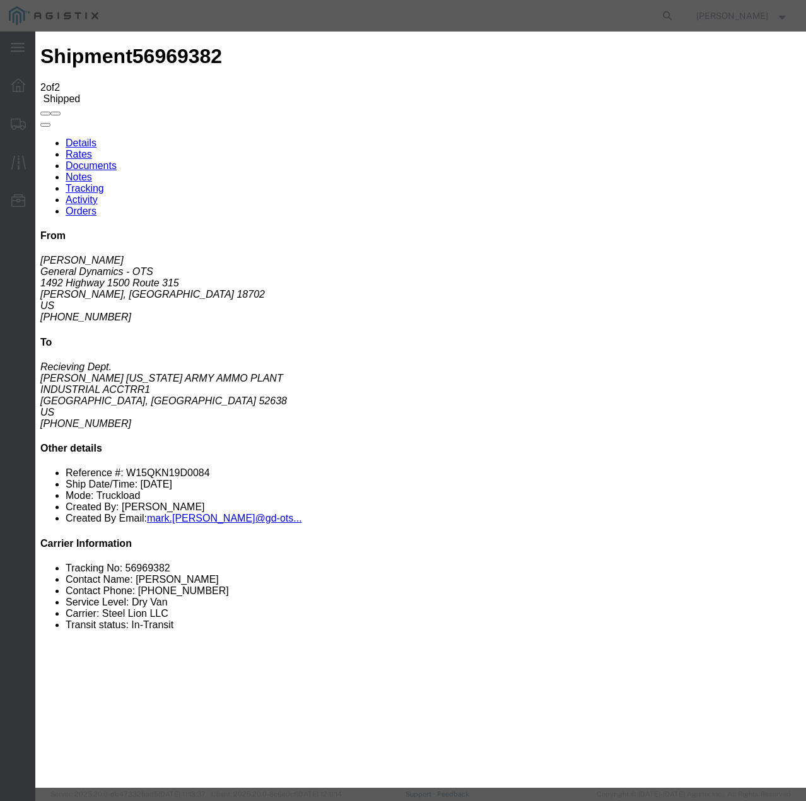
select select "TL"
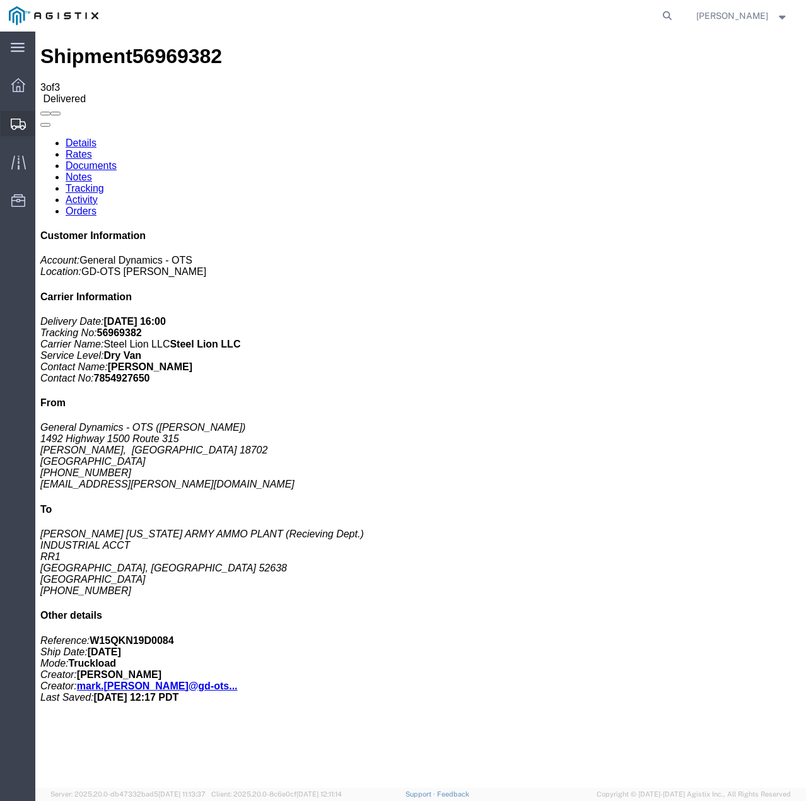
click at [20, 124] on icon at bounding box center [18, 124] width 15 height 11
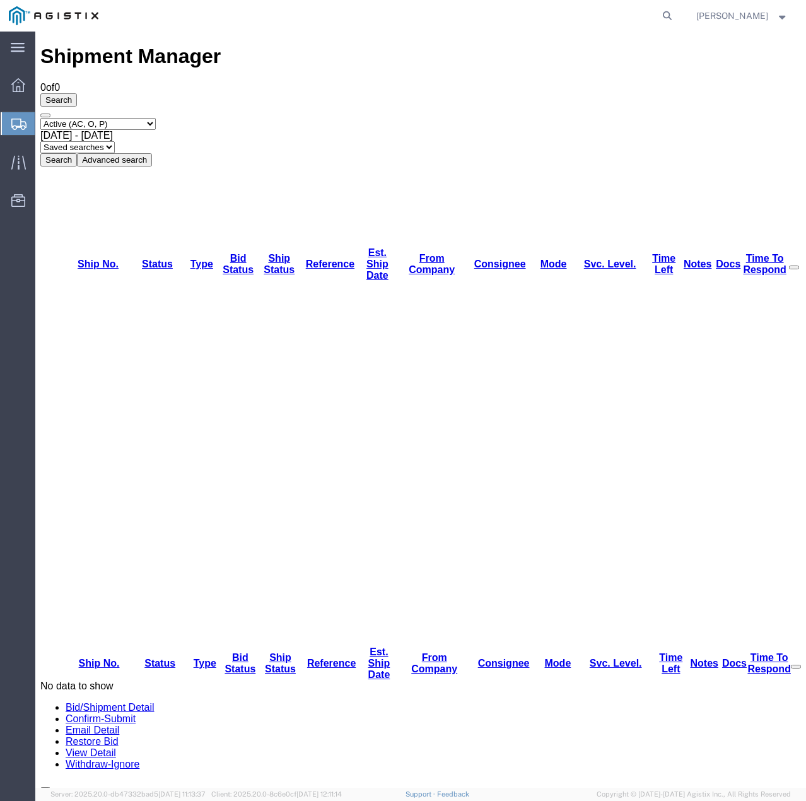
click at [138, 118] on select "Select status Active (AC, O, P) All Approved Awaiting Confirmation (AC) Booked …" at bounding box center [97, 124] width 115 height 12
select select "ALL"
click at [40, 118] on select "Select status Active (AC, O, P) All Approved Awaiting Confirmation (AC) Booked …" at bounding box center [97, 124] width 115 height 12
click at [77, 153] on button "Search" at bounding box center [58, 159] width 37 height 13
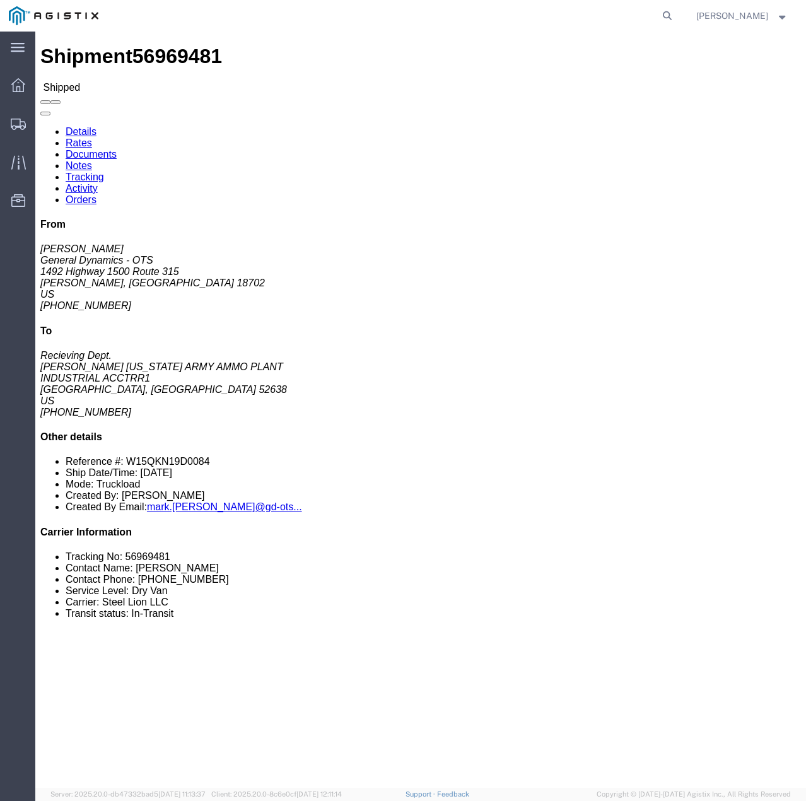
click link "Tracking"
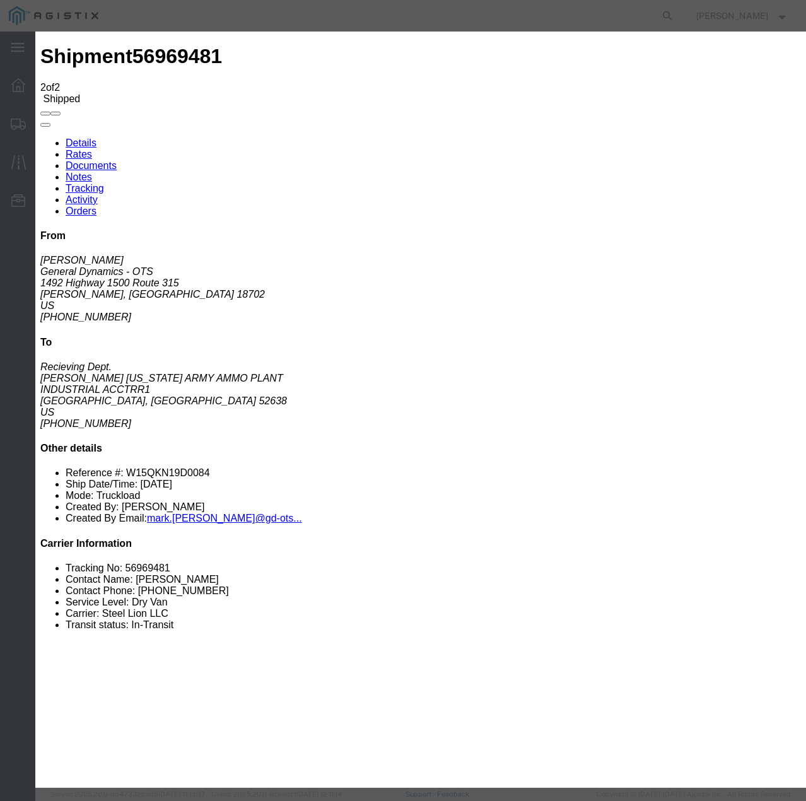
type input "[DATE]"
type input "4:00 PM"
select select "DELIVRED"
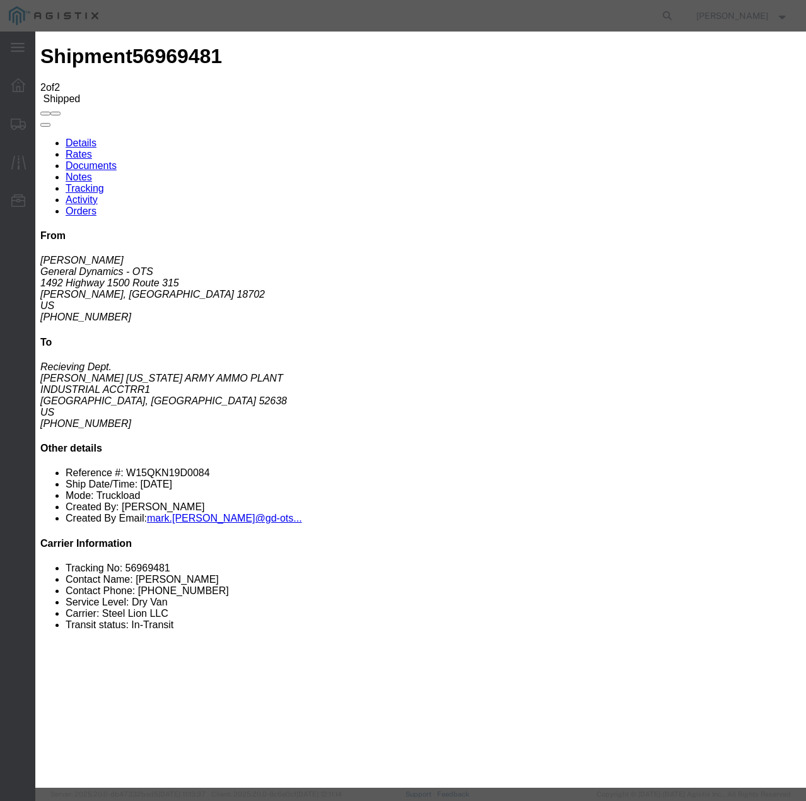
select select "22873"
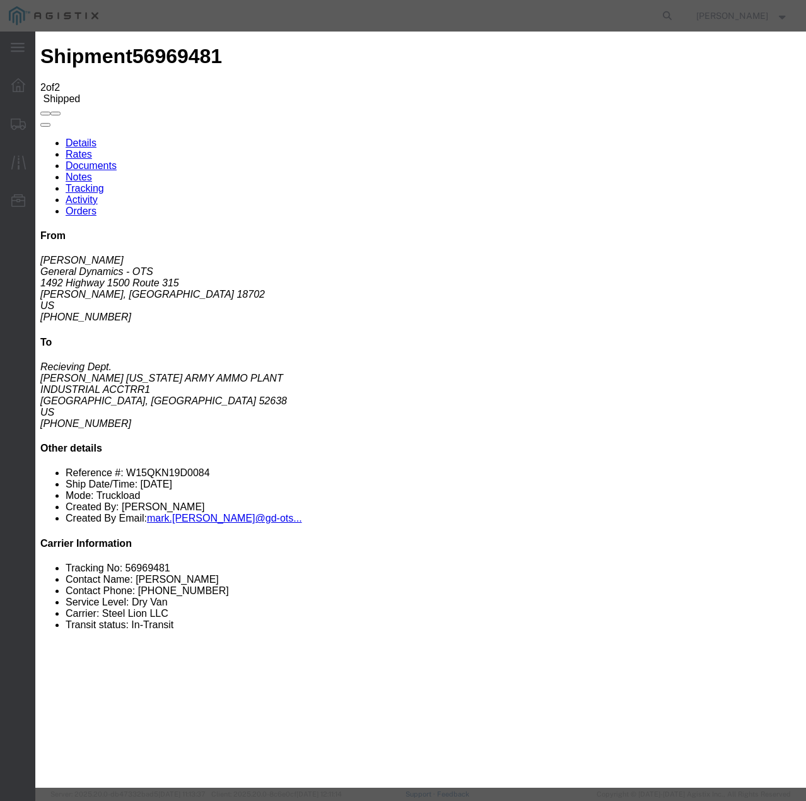
select select "TL"
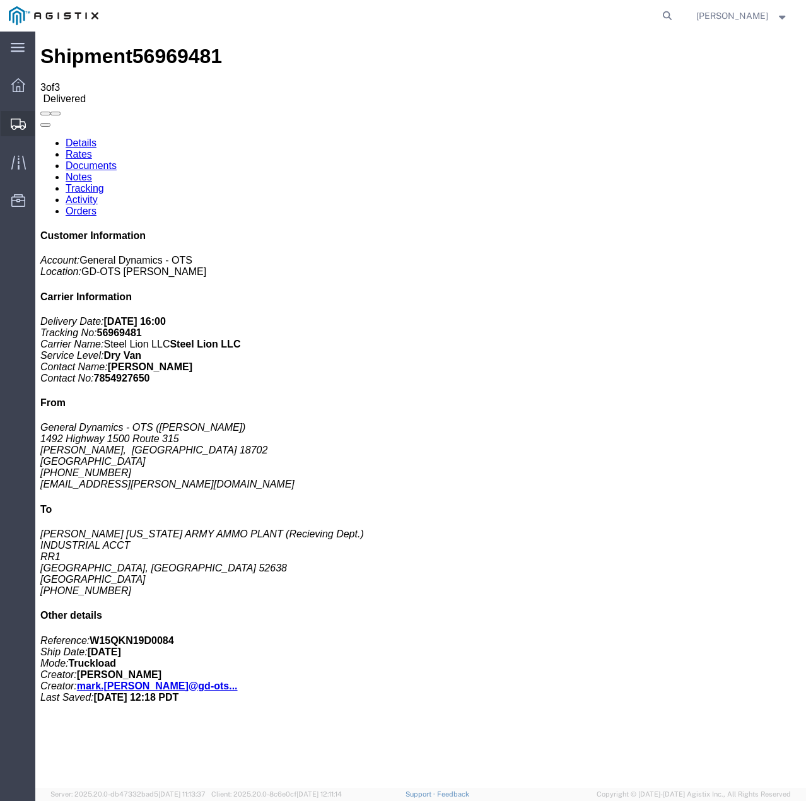
click at [6, 121] on div at bounding box center [18, 123] width 35 height 25
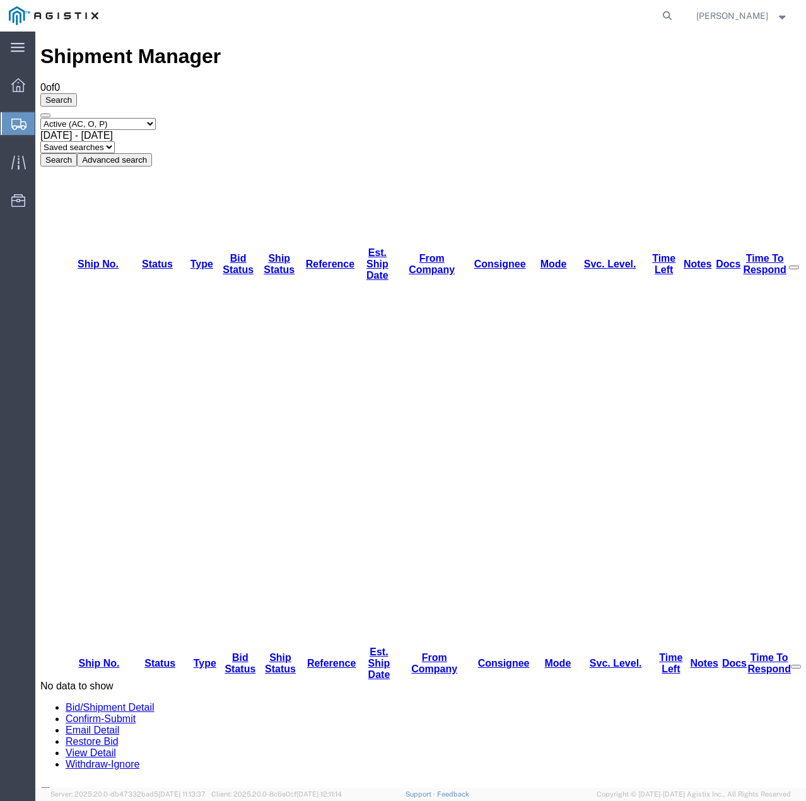
click at [156, 118] on select "Select status Active (AC, O, P) All Approved Awaiting Confirmation (AC) Booked …" at bounding box center [97, 124] width 115 height 12
select select "ALL"
click at [40, 118] on select "Select status Active (AC, O, P) All Approved Awaiting Confirmation (AC) Booked …" at bounding box center [97, 124] width 115 height 12
click at [77, 153] on button "Search" at bounding box center [58, 159] width 37 height 13
